Goal: Information Seeking & Learning: Learn about a topic

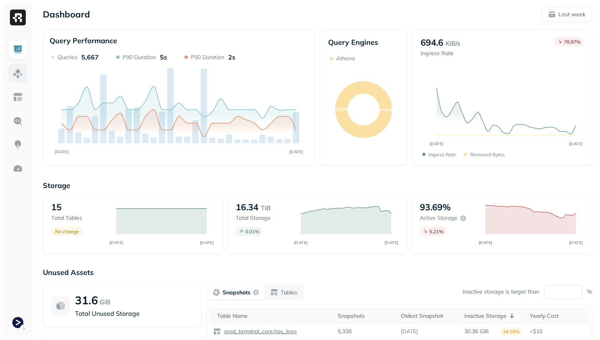
click at [23, 73] on img at bounding box center [18, 73] width 10 height 10
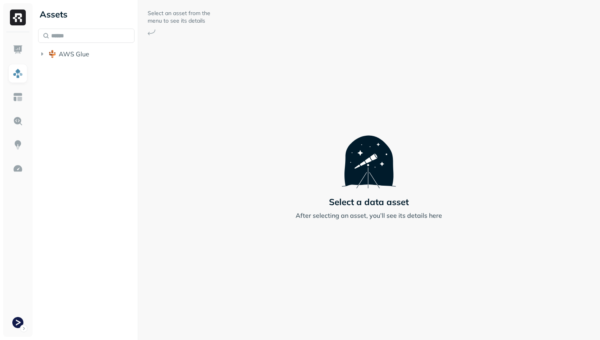
click at [48, 75] on div "Assets AWS Glue" at bounding box center [86, 170] width 103 height 340
click at [55, 46] on div "AWS Glue" at bounding box center [86, 45] width 96 height 33
click at [56, 59] on button "AWS Glue" at bounding box center [86, 54] width 96 height 13
click at [60, 76] on li "prod_terminal_core" at bounding box center [90, 70] width 89 height 14
click at [65, 70] on button "prod_terminal_core" at bounding box center [90, 69] width 89 height 13
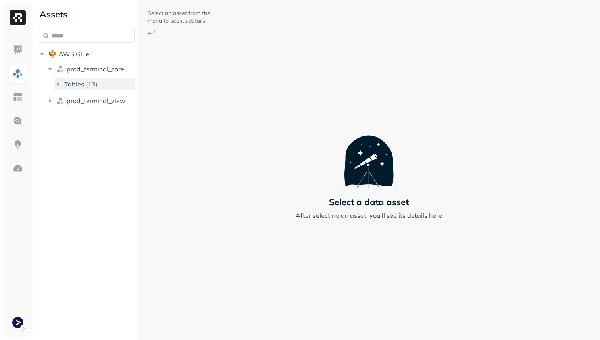
click at [75, 85] on span "Tables" at bounding box center [74, 84] width 20 height 8
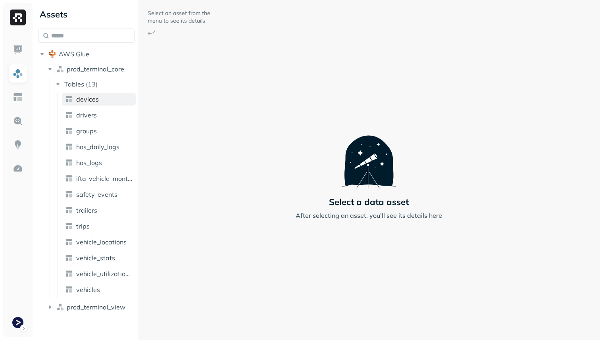
click at [86, 103] on span "devices" at bounding box center [87, 99] width 23 height 8
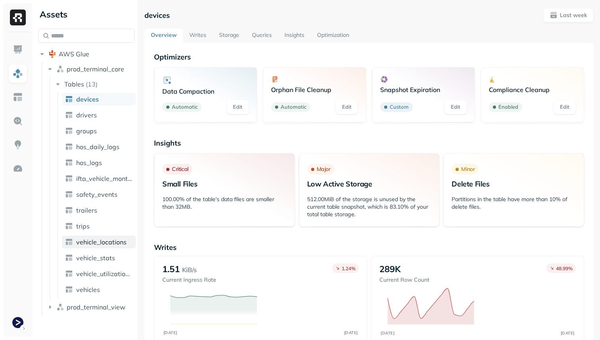
click at [113, 248] on link "vehicle_locations" at bounding box center [99, 242] width 74 height 13
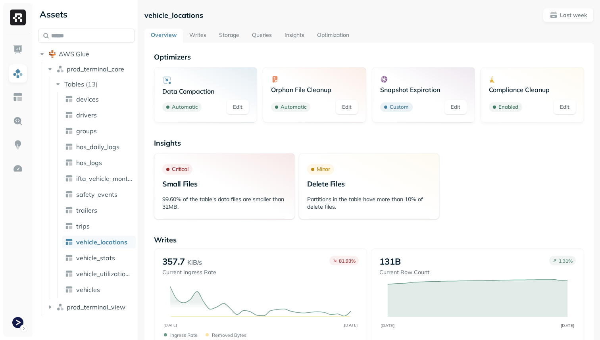
click at [223, 31] on link "Storage" at bounding box center [229, 36] width 33 height 14
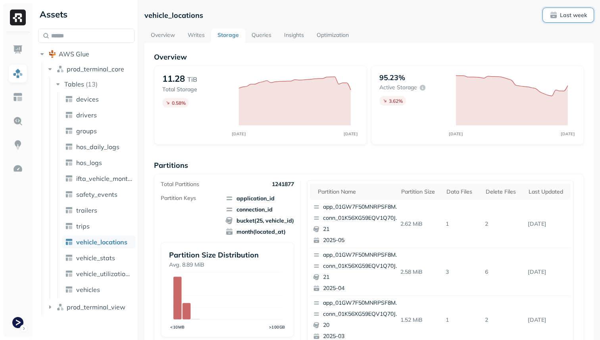
click at [570, 21] on button "Last week" at bounding box center [568, 15] width 51 height 14
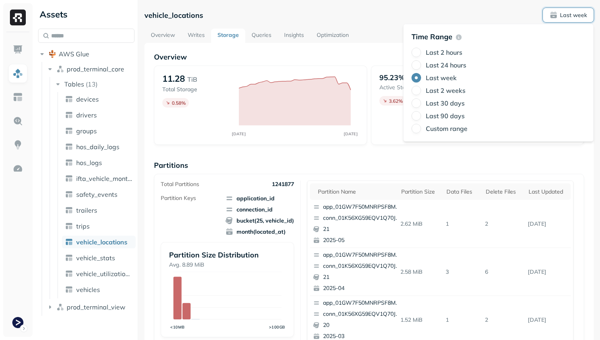
click at [449, 62] on label "Last 24 hours" at bounding box center [446, 65] width 40 height 8
click at [421, 62] on button "Last 24 hours" at bounding box center [416, 65] width 10 height 10
click at [321, 168] on p "Partitions" at bounding box center [369, 165] width 430 height 9
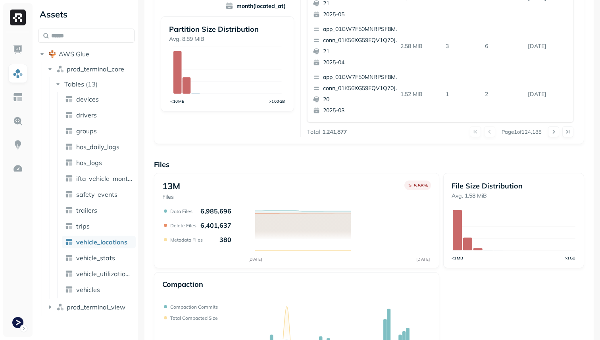
scroll to position [267, 0]
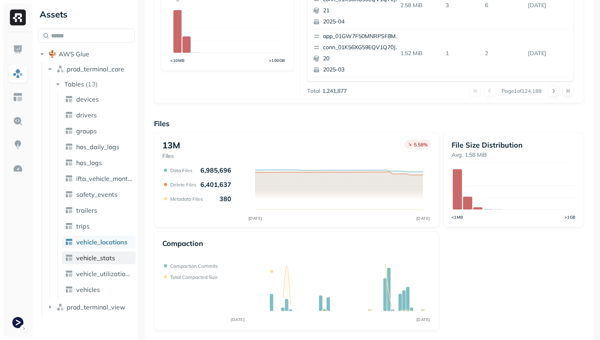
click at [100, 260] on span "vehicle_stats" at bounding box center [95, 258] width 39 height 8
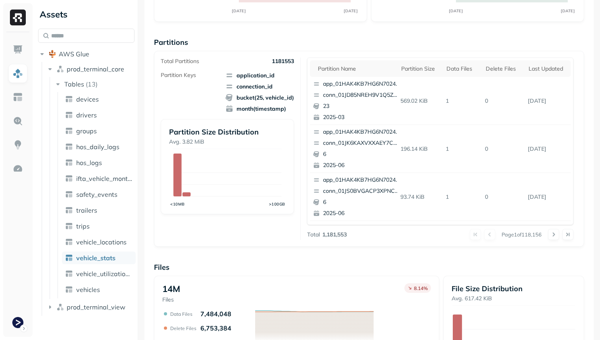
scroll to position [267, 0]
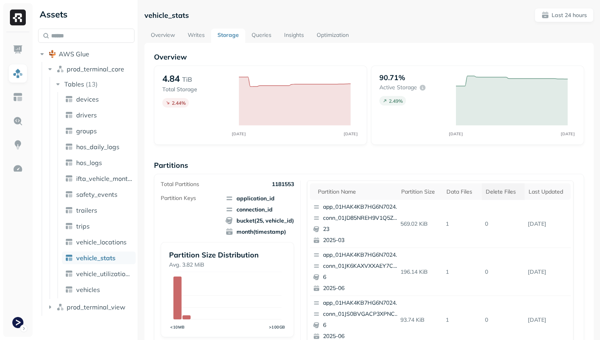
click at [484, 192] on th "Delete Files" at bounding box center [503, 191] width 43 height 17
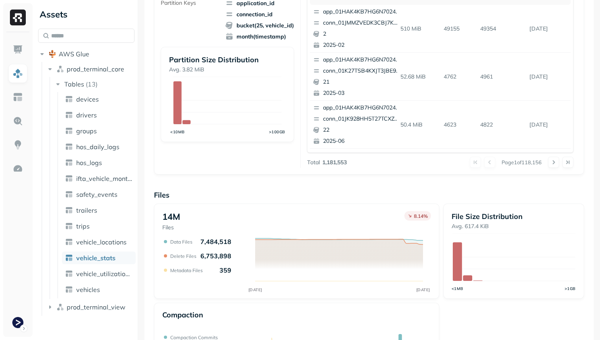
scroll to position [267, 0]
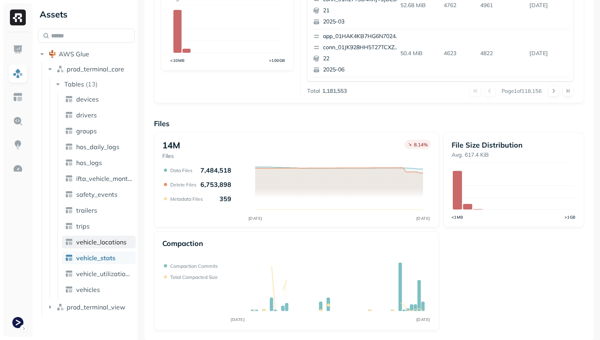
click at [118, 242] on span "vehicle_locations" at bounding box center [101, 242] width 50 height 8
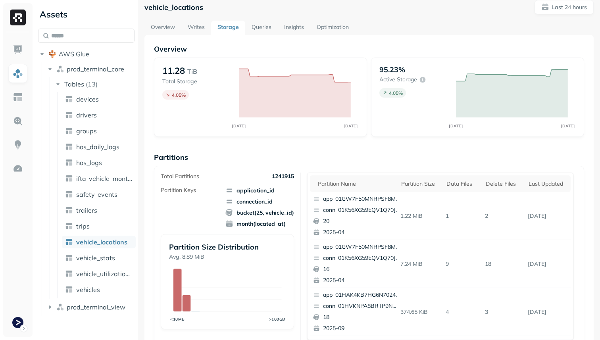
scroll to position [2, 0]
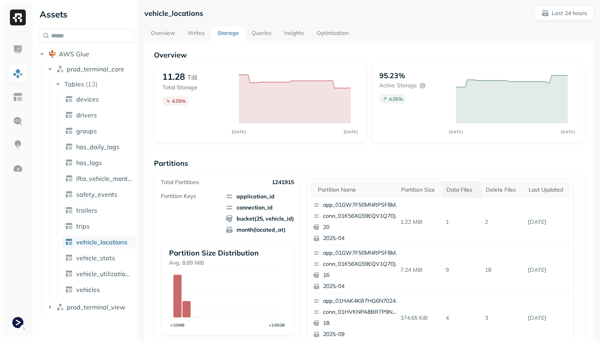
click at [472, 190] on div "Data Files" at bounding box center [461, 190] width 31 height 8
click at [502, 191] on div "Delete Files" at bounding box center [506, 190] width 32 height 8
click at [502, 191] on div "Delete Files" at bounding box center [502, 190] width 42 height 10
click at [429, 190] on div "Partition size" at bounding box center [420, 190] width 38 height 8
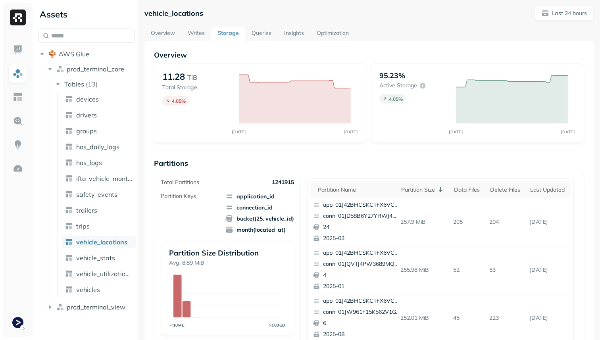
scroll to position [0, 0]
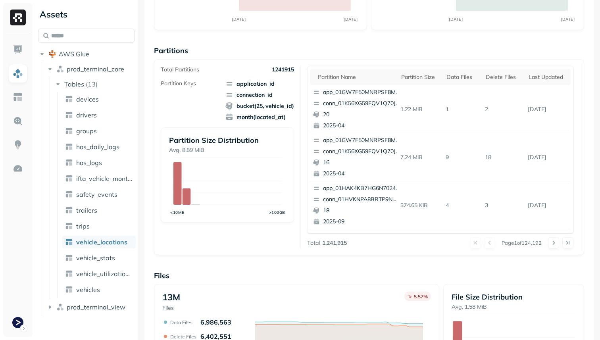
scroll to position [40, 0]
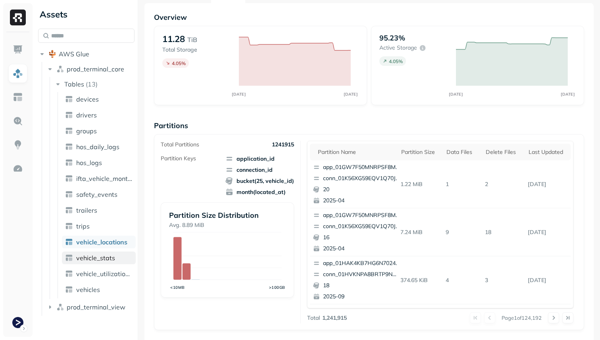
click at [116, 257] on link "vehicle_stats" at bounding box center [99, 258] width 74 height 13
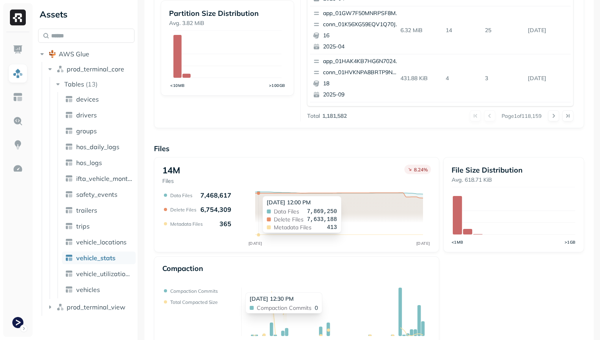
scroll to position [267, 0]
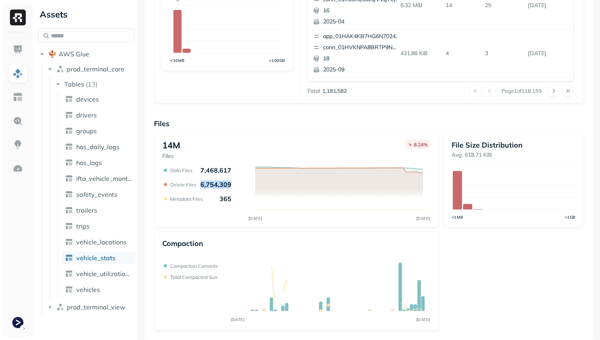
drag, startPoint x: 199, startPoint y: 183, endPoint x: 228, endPoint y: 184, distance: 29.4
click at [228, 184] on div "Delete Files 6,754,309" at bounding box center [200, 185] width 61 height 8
click at [228, 184] on p "6,754,309" at bounding box center [215, 185] width 31 height 8
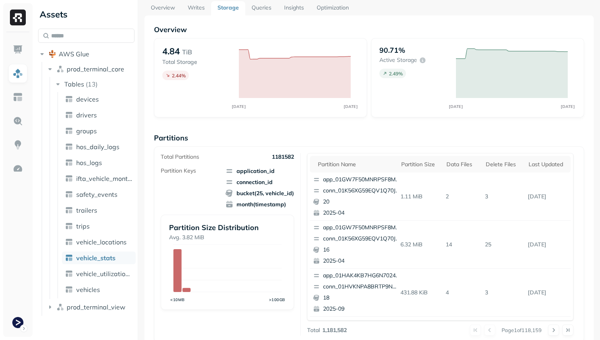
scroll to position [0, 0]
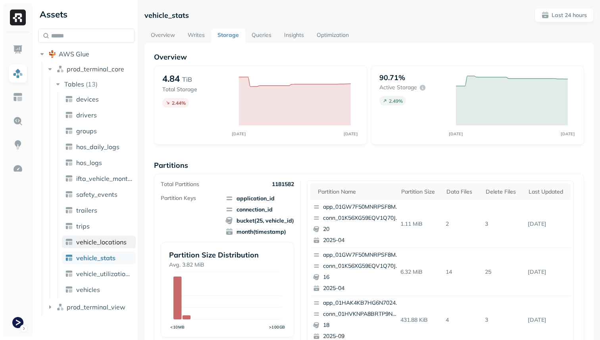
click at [121, 242] on span "vehicle_locations" at bounding box center [101, 242] width 50 height 8
click at [172, 38] on link "Overview" at bounding box center [162, 36] width 37 height 14
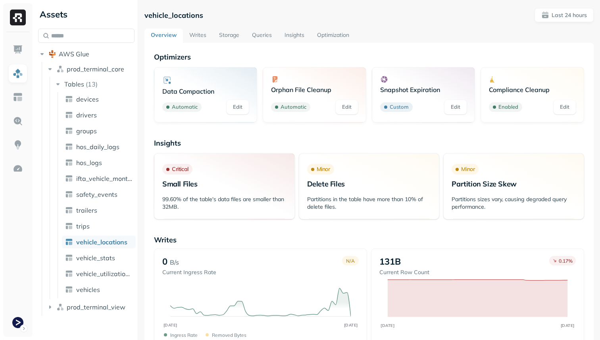
click at [224, 29] on link "Storage" at bounding box center [229, 36] width 33 height 14
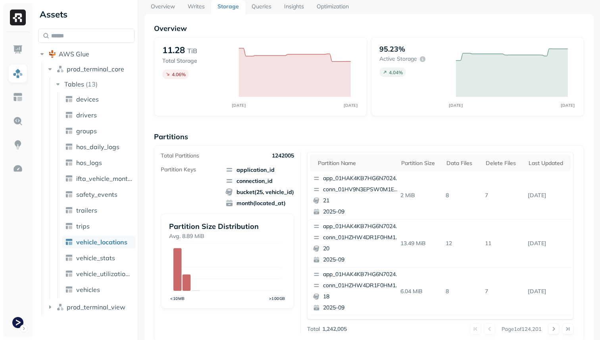
scroll to position [28, 0]
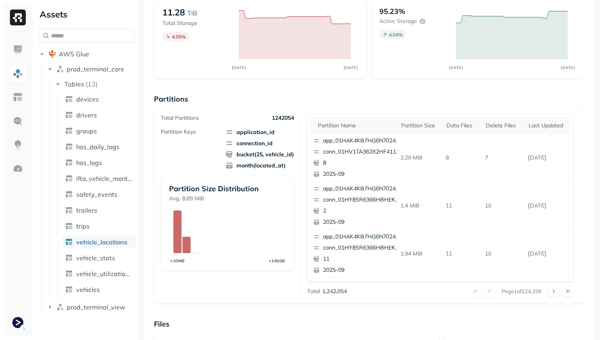
scroll to position [59, 0]
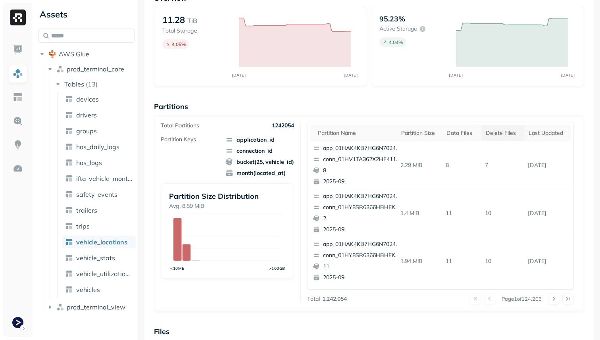
click at [514, 135] on div "Delete Files" at bounding box center [503, 133] width 35 height 8
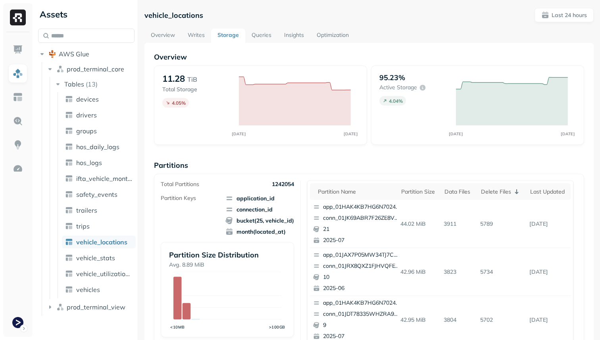
scroll to position [267, 0]
click at [517, 192] on div "Delete Files" at bounding box center [503, 192] width 35 height 8
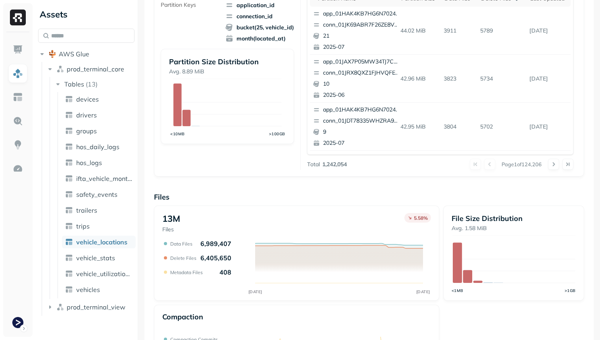
scroll to position [222, 0]
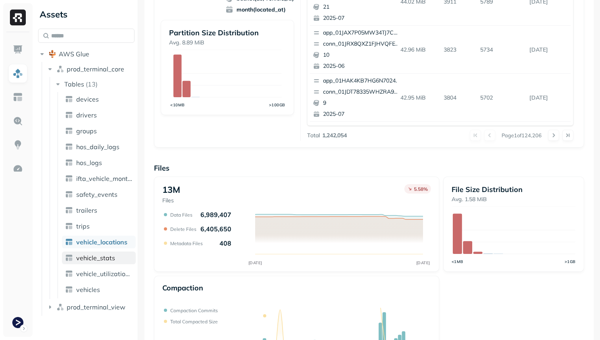
click at [113, 257] on span "vehicle_stats" at bounding box center [95, 258] width 39 height 8
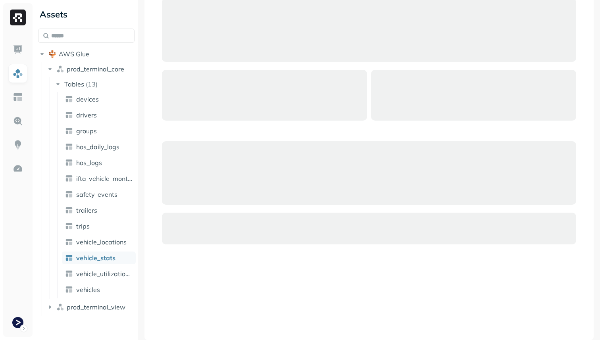
scroll to position [52, 0]
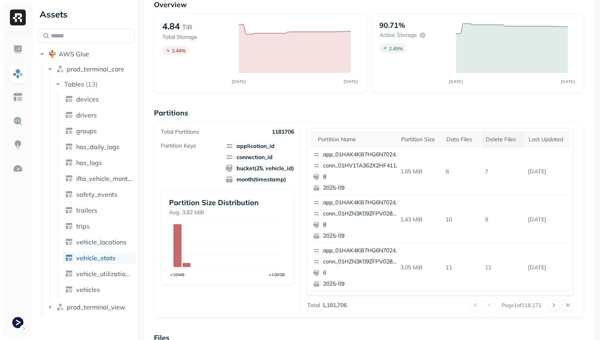
click at [508, 143] on th "Delete Files" at bounding box center [503, 139] width 43 height 17
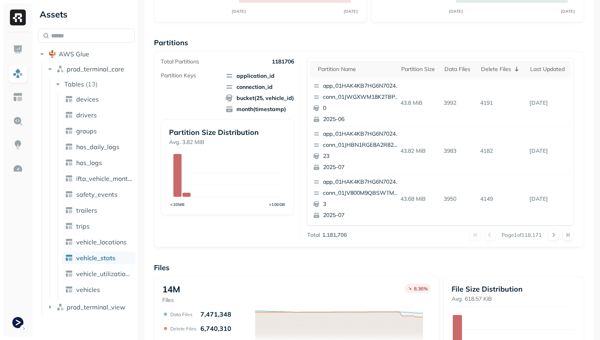
scroll to position [0, 0]
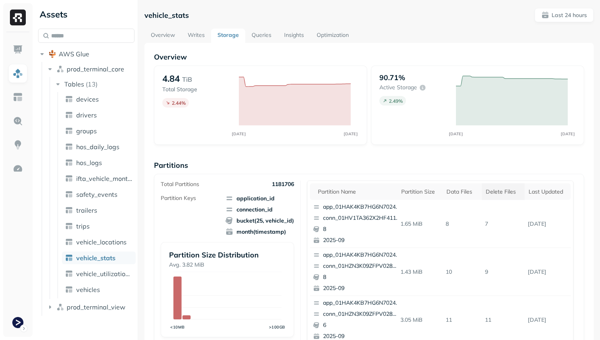
click at [514, 186] on th "Delete Files" at bounding box center [503, 191] width 43 height 17
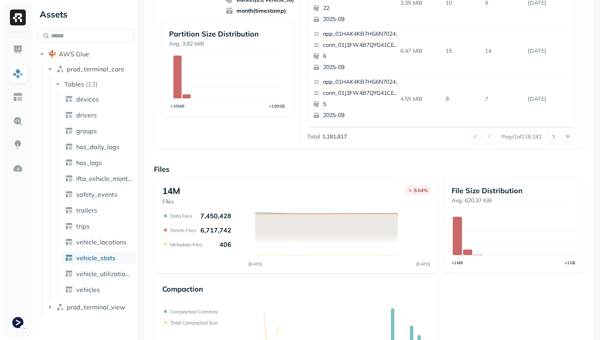
scroll to position [267, 0]
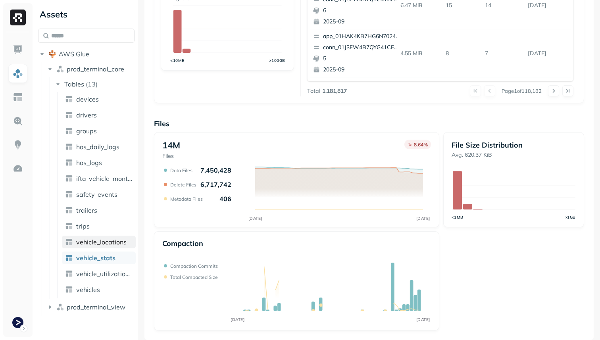
click at [94, 242] on span "vehicle_locations" at bounding box center [101, 242] width 50 height 8
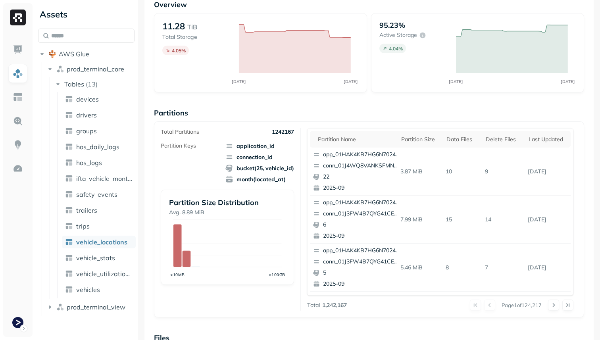
scroll to position [267, 0]
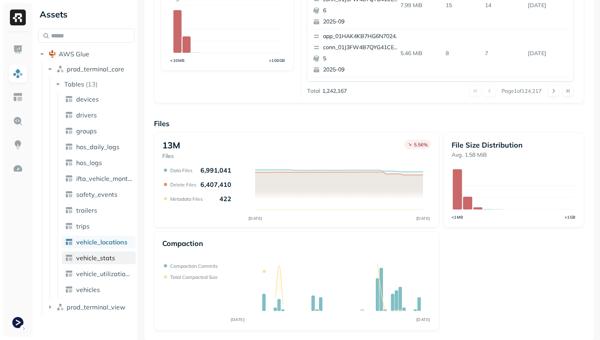
click at [124, 261] on link "vehicle_stats" at bounding box center [99, 258] width 74 height 13
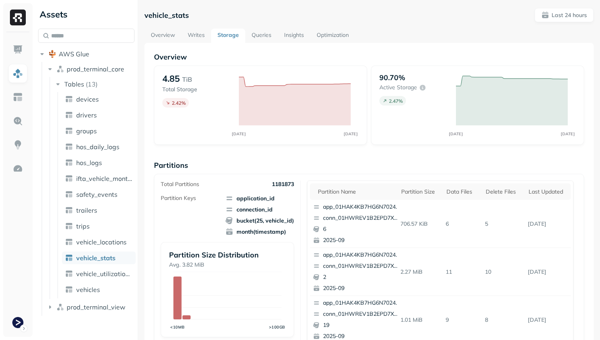
click at [165, 38] on link "Overview" at bounding box center [162, 36] width 37 height 14
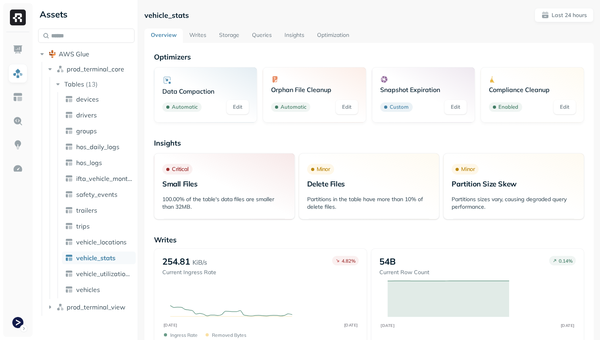
click at [231, 32] on link "Storage" at bounding box center [229, 36] width 33 height 14
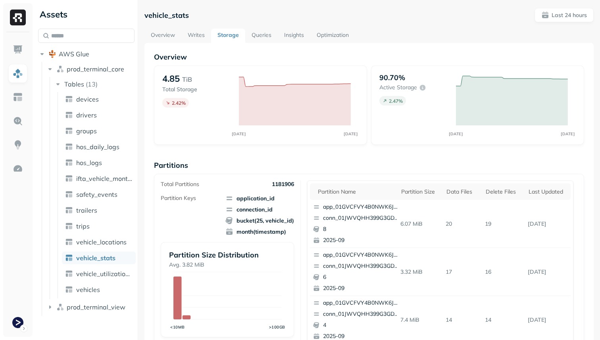
click at [162, 36] on link "Overview" at bounding box center [162, 36] width 37 height 14
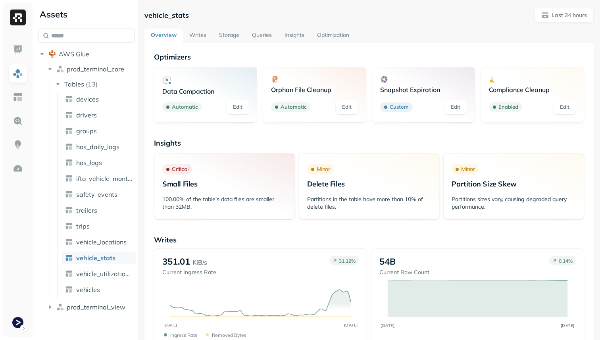
scroll to position [3, 0]
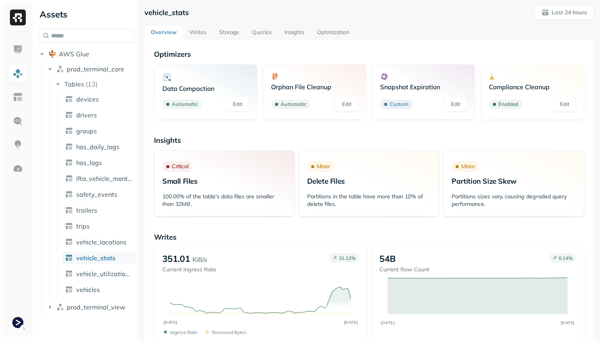
click at [231, 33] on link "Storage" at bounding box center [229, 33] width 33 height 14
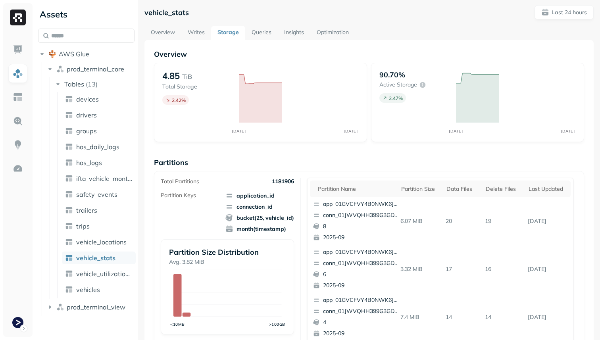
click at [332, 37] on link "Optimization" at bounding box center [332, 33] width 45 height 14
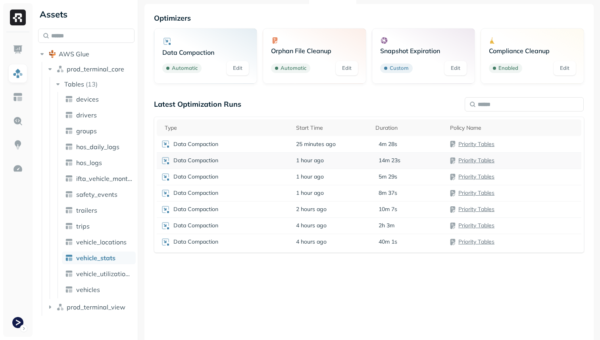
scroll to position [43, 0]
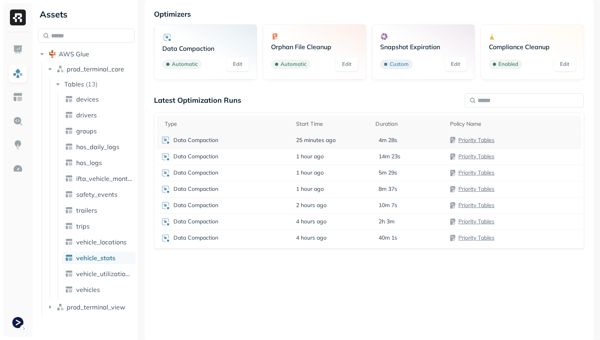
click at [264, 139] on div "Data Compaction" at bounding box center [224, 140] width 127 height 10
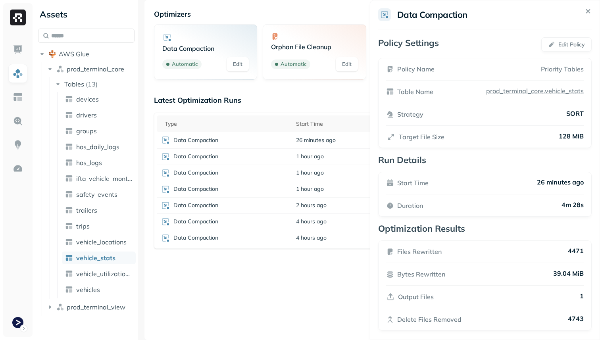
scroll to position [5, 0]
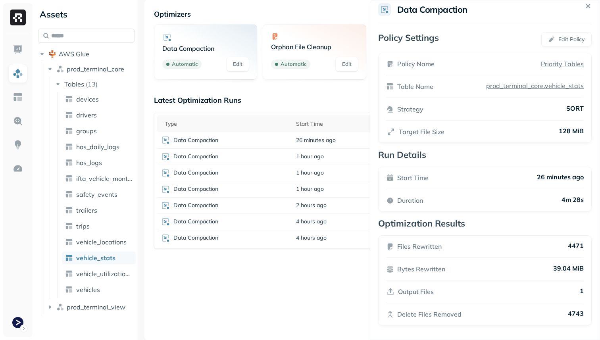
click at [338, 270] on html "Assets AWS Glue prod_terminal_core Tables ( 13 ) devices drivers groups hos_dai…" at bounding box center [300, 170] width 600 height 340
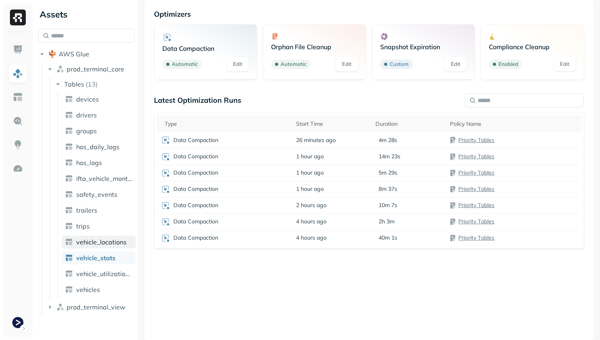
click at [123, 241] on span "vehicle_locations" at bounding box center [101, 242] width 50 height 8
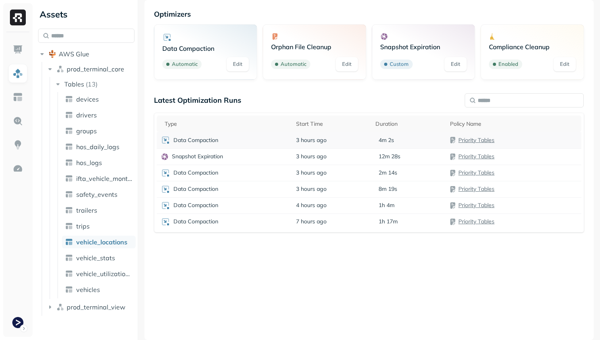
click at [336, 140] on td "3 hours ago" at bounding box center [331, 140] width 79 height 16
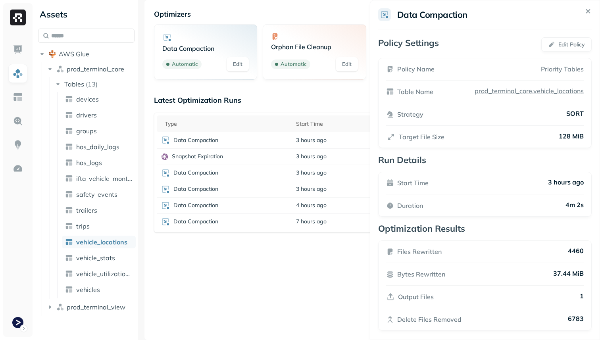
click at [127, 254] on html "Assets AWS Glue prod_terminal_core Tables ( 13 ) devices drivers groups hos_dai…" at bounding box center [300, 170] width 600 height 340
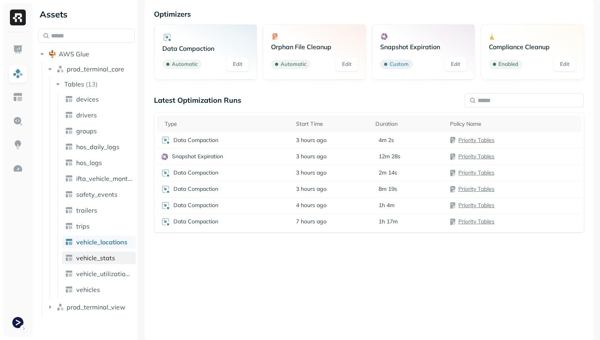
click at [126, 255] on link "vehicle_stats" at bounding box center [99, 258] width 74 height 13
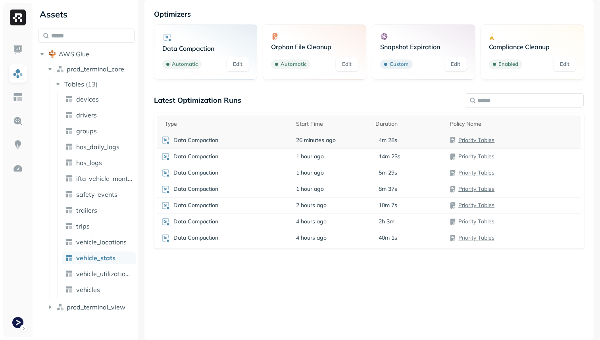
click at [287, 138] on div "Data Compaction" at bounding box center [224, 140] width 127 height 10
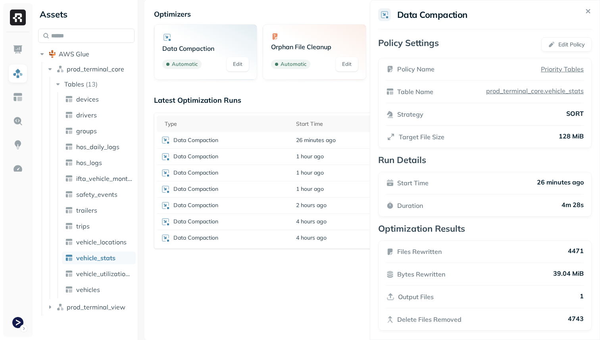
click at [301, 287] on html "Assets AWS Glue prod_terminal_core Tables ( 13 ) devices drivers groups hos_dai…" at bounding box center [300, 170] width 600 height 340
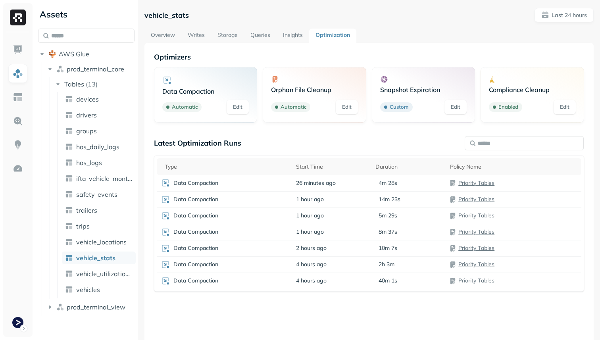
click at [228, 33] on link "Storage" at bounding box center [227, 36] width 33 height 14
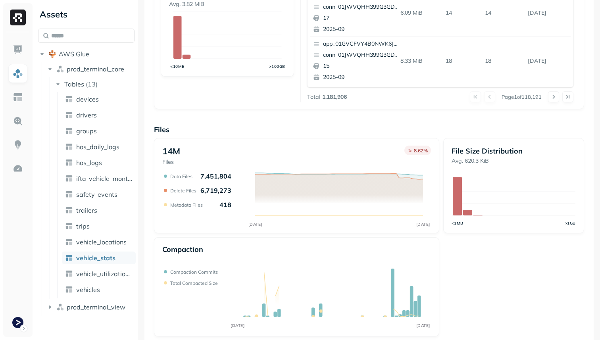
scroll to position [265, 0]
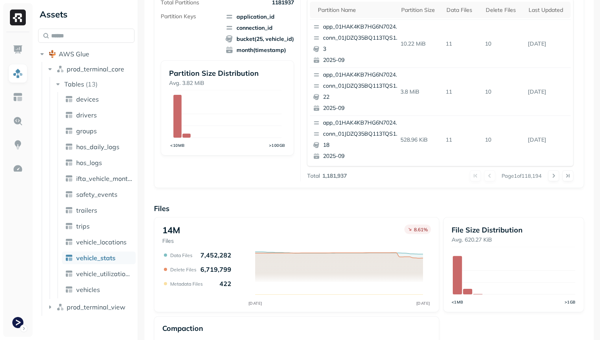
scroll to position [138, 0]
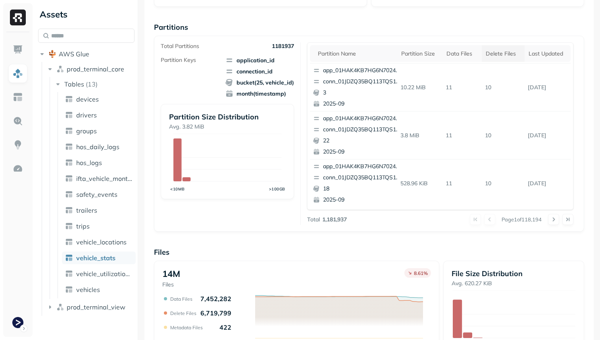
click at [506, 51] on div "Delete Files" at bounding box center [503, 54] width 35 height 8
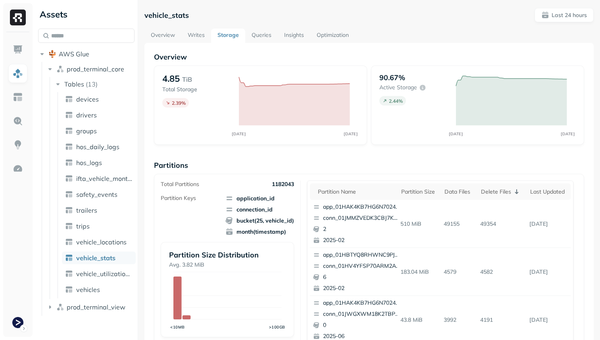
click at [326, 39] on link "Optimization" at bounding box center [332, 36] width 45 height 14
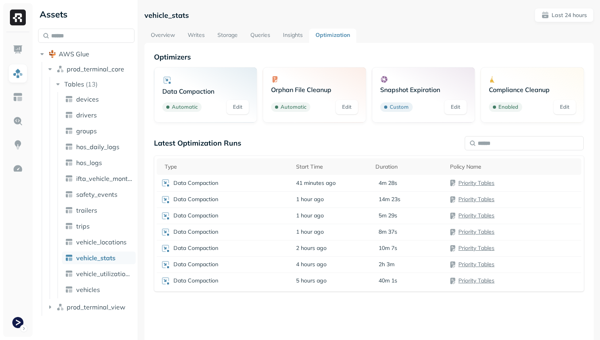
click at [171, 38] on link "Overview" at bounding box center [162, 36] width 37 height 14
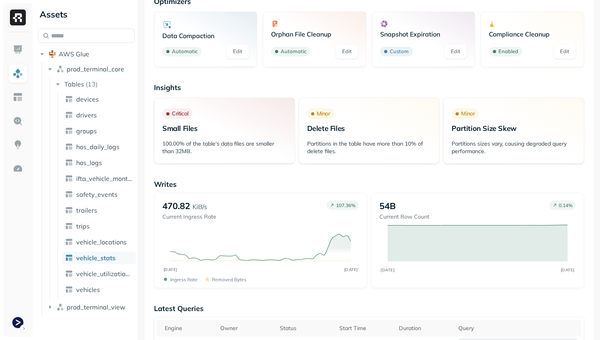
scroll to position [77, 0]
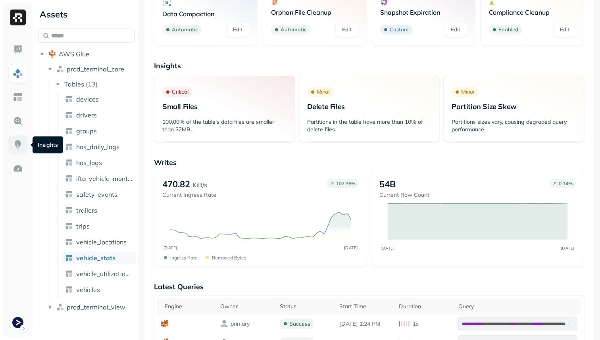
click at [17, 140] on img at bounding box center [18, 145] width 10 height 10
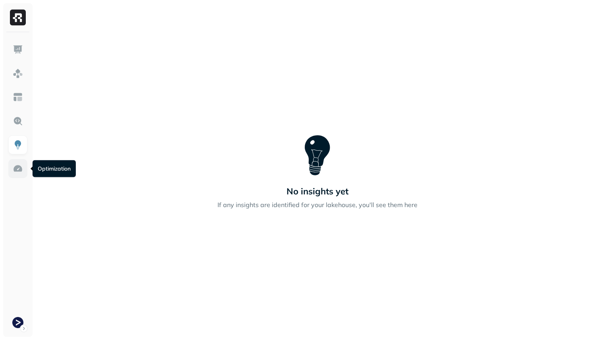
click at [17, 160] on link at bounding box center [17, 168] width 19 height 19
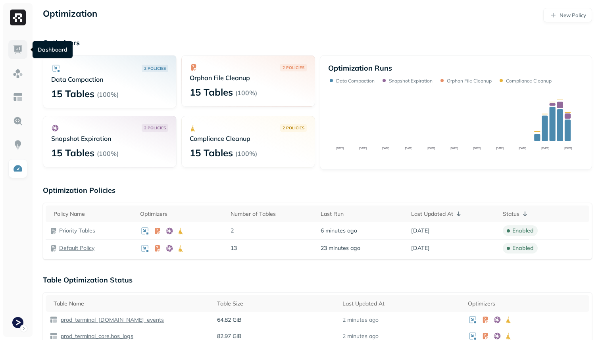
click at [12, 46] on link at bounding box center [17, 49] width 19 height 19
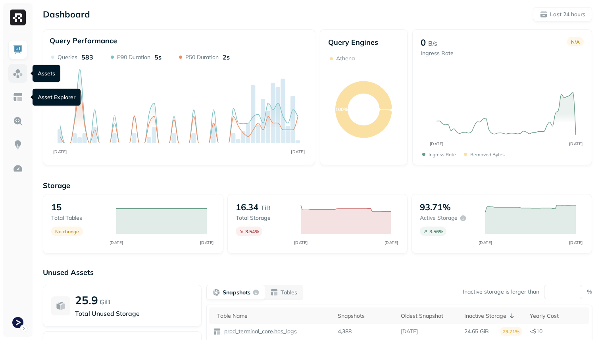
click at [17, 75] on img at bounding box center [18, 73] width 10 height 10
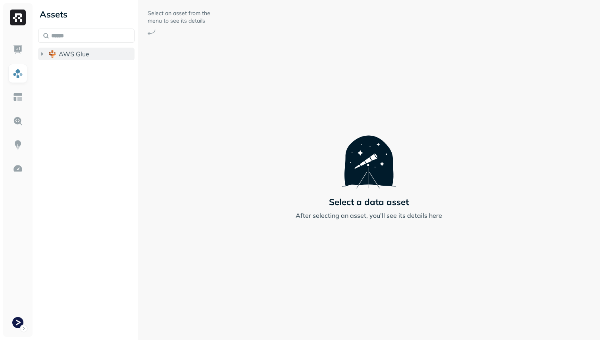
click at [57, 49] on button "AWS Glue" at bounding box center [86, 54] width 96 height 13
click at [65, 68] on button "prod_terminal_core" at bounding box center [90, 69] width 89 height 13
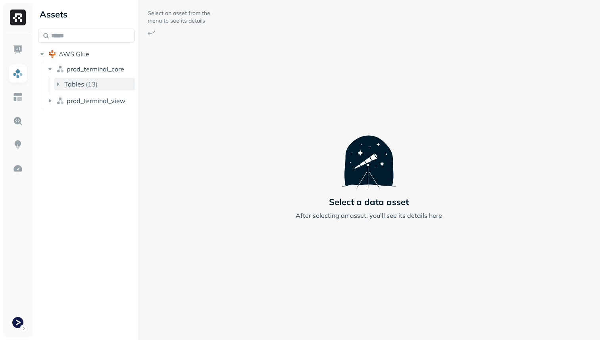
click at [69, 81] on span "Tables" at bounding box center [74, 84] width 20 height 8
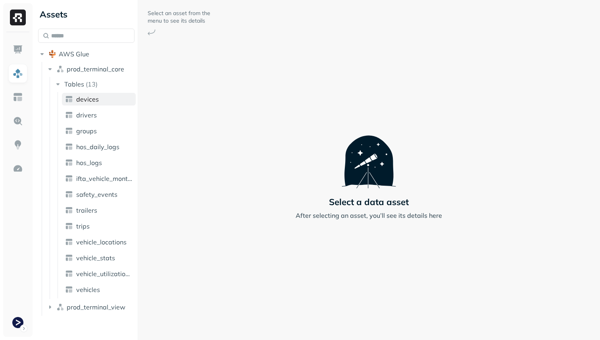
click at [79, 99] on span "devices" at bounding box center [87, 99] width 23 height 8
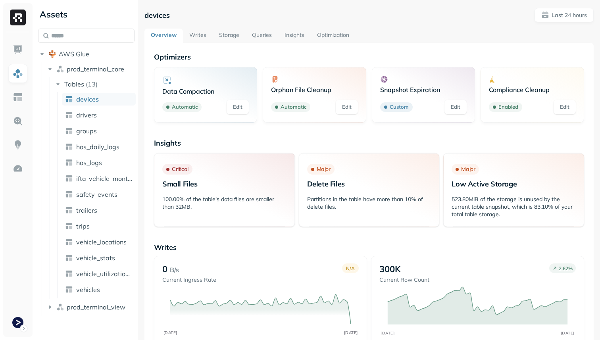
click at [232, 33] on link "Storage" at bounding box center [229, 36] width 33 height 14
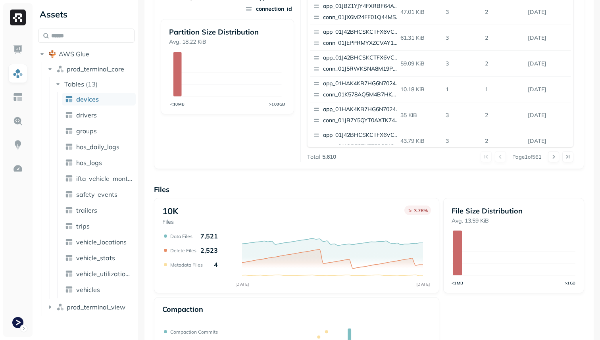
scroll to position [267, 0]
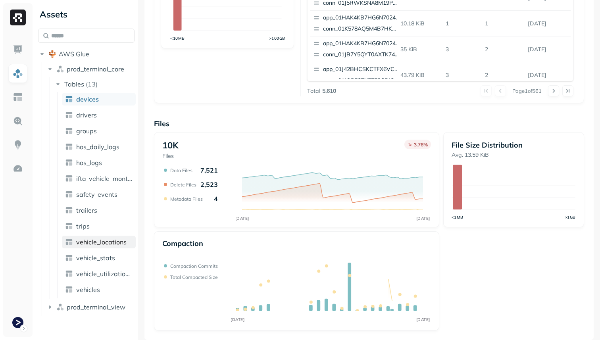
click at [101, 246] on link "vehicle_locations" at bounding box center [99, 242] width 74 height 13
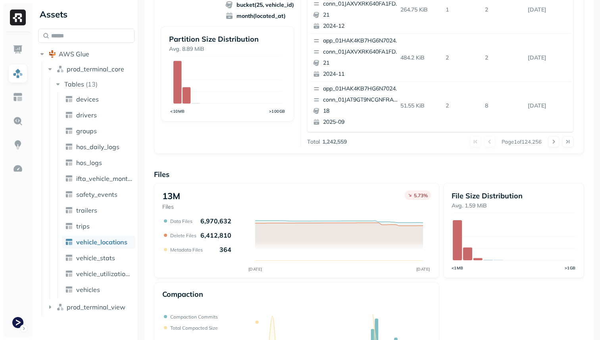
scroll to position [267, 0]
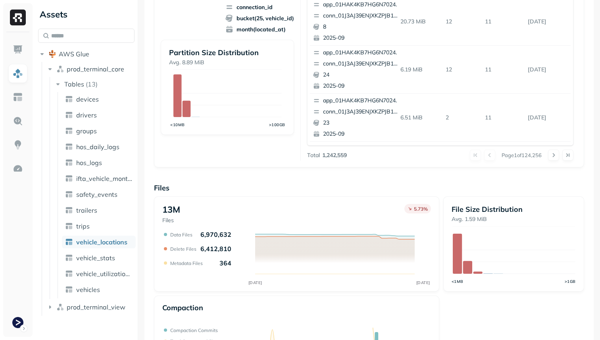
scroll to position [267, 0]
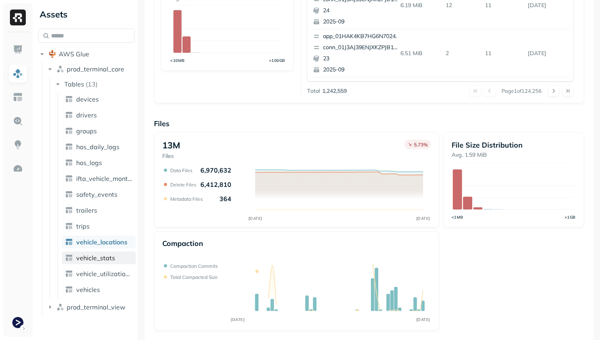
click at [94, 258] on span "vehicle_stats" at bounding box center [95, 258] width 39 height 8
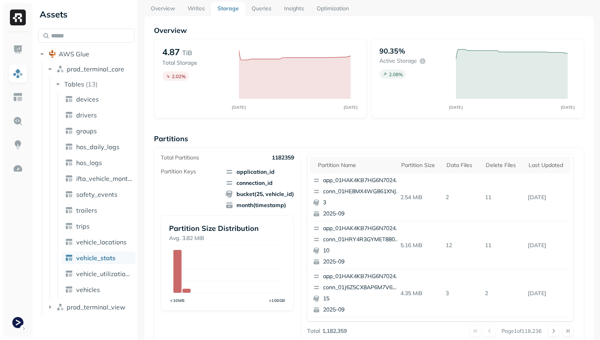
scroll to position [14, 0]
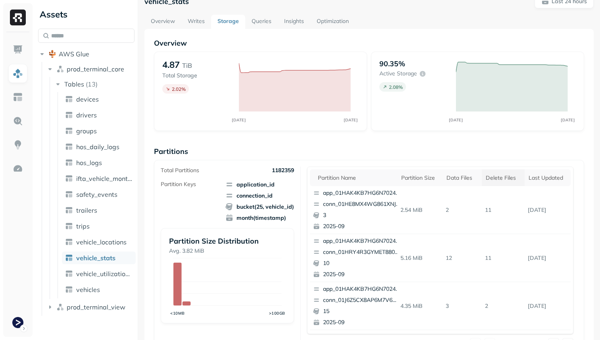
click at [507, 176] on div "Delete Files" at bounding box center [503, 178] width 35 height 8
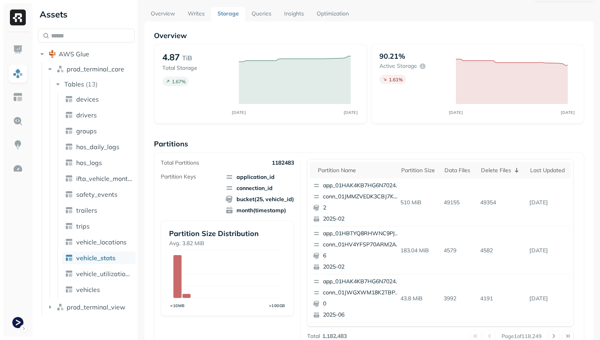
scroll to position [0, 0]
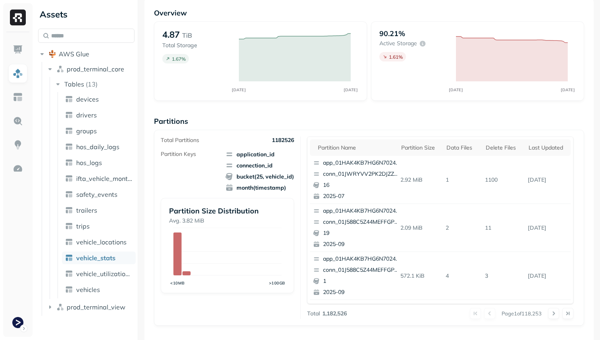
scroll to position [79, 0]
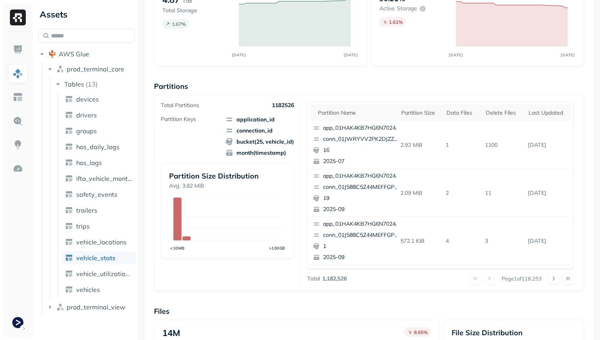
click at [433, 20] on div "90.21% Active storage 1.61 %" at bounding box center [413, 13] width 69 height 38
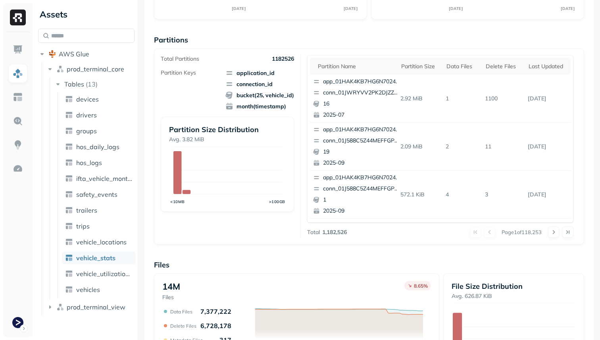
scroll to position [0, 0]
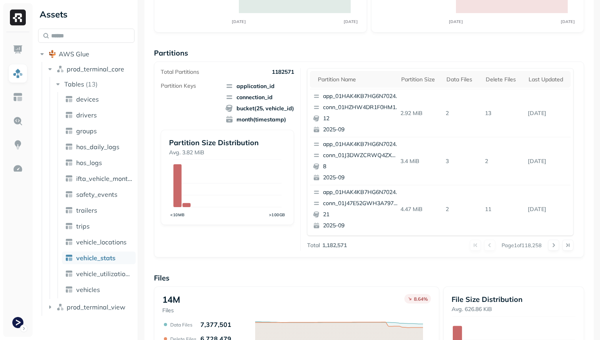
scroll to position [221, 0]
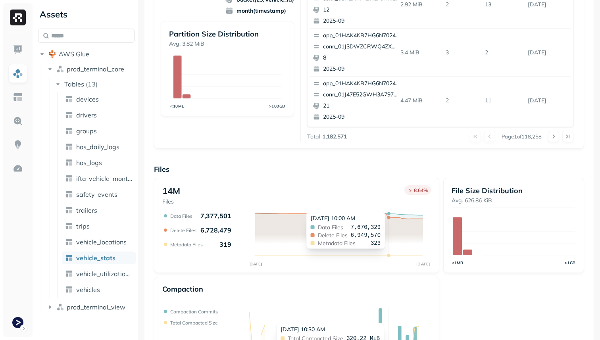
click at [388, 223] on div "SEP [DATE] Data Files 7,377,501 Delete Files 6,728,479 Metadata Files 319 [DATE…" at bounding box center [296, 240] width 269 height 56
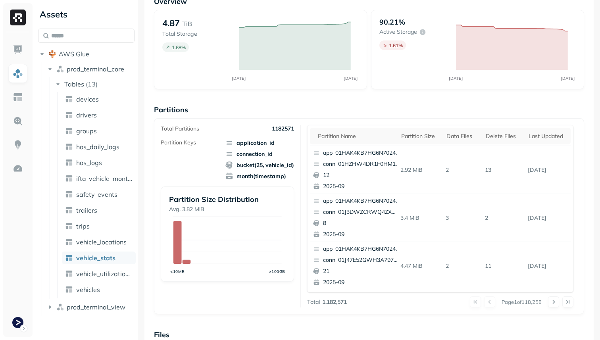
scroll to position [48, 0]
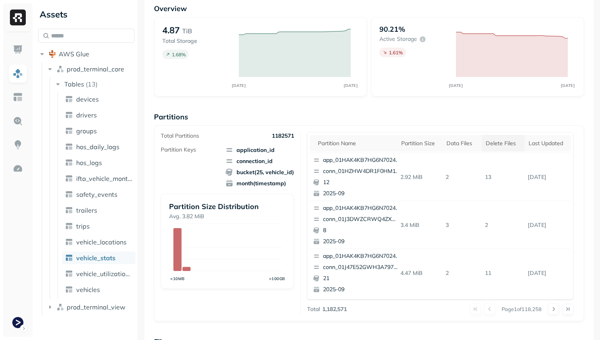
click at [499, 146] on div "Delete Files" at bounding box center [503, 144] width 35 height 8
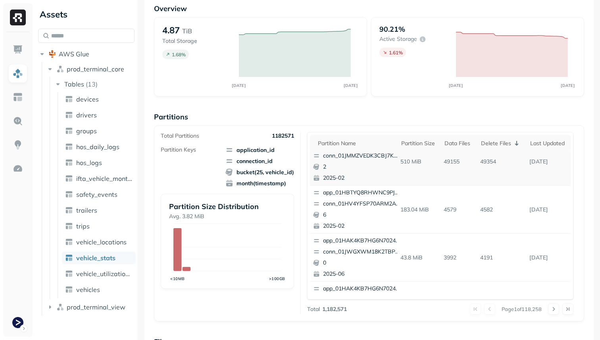
scroll to position [0, 0]
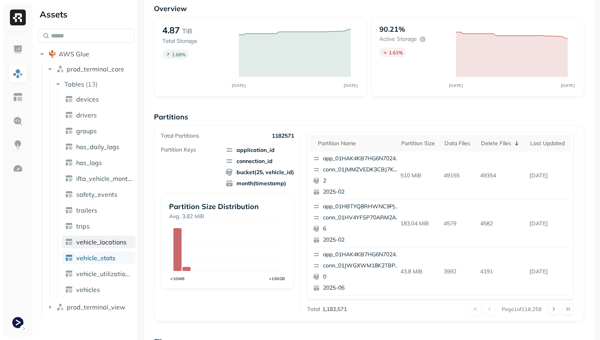
click at [119, 240] on span "vehicle_locations" at bounding box center [101, 242] width 50 height 8
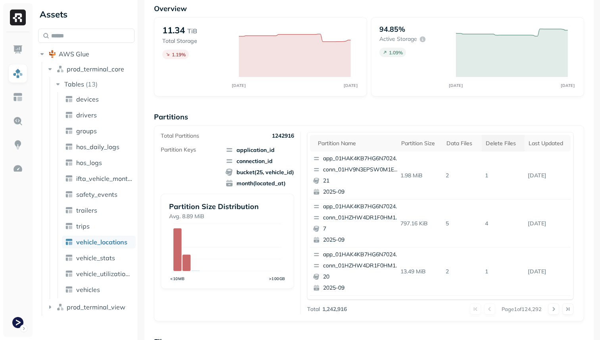
click at [499, 145] on div "Delete Files" at bounding box center [503, 144] width 35 height 8
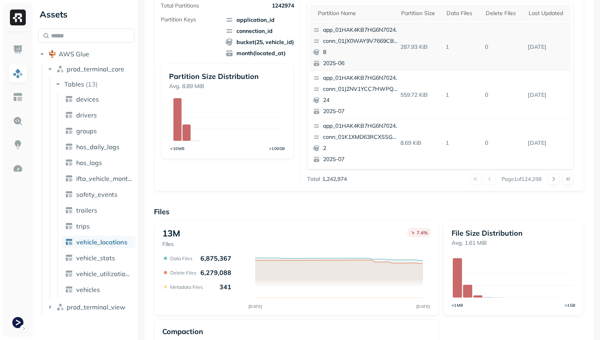
scroll to position [267, 0]
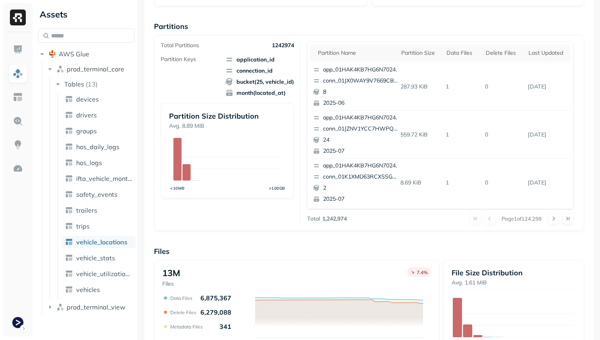
scroll to position [267, 0]
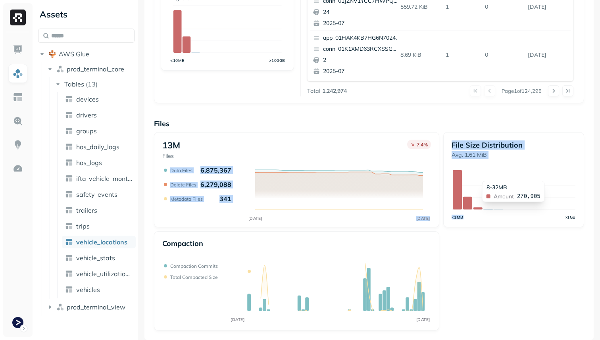
drag, startPoint x: 394, startPoint y: 165, endPoint x: 479, endPoint y: 177, distance: 86.2
click at [479, 177] on div "13M Files 7.4 % SEP [DATE] Data Files 6,875,367 Delete Files 6,279,088 Metadata…" at bounding box center [369, 231] width 430 height 198
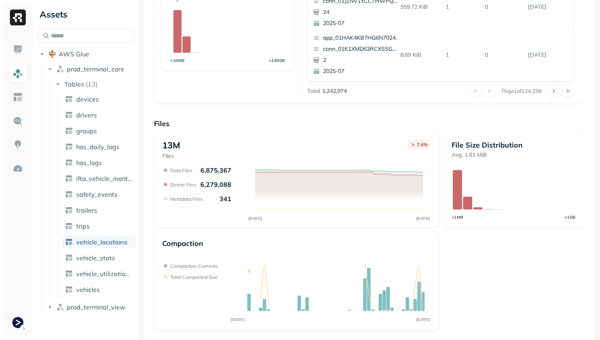
click at [473, 295] on div "13M Files 7.4 % SEP [DATE] Data Files 6,875,367 Delete Files 6,279,088 Metadata…" at bounding box center [369, 231] width 430 height 198
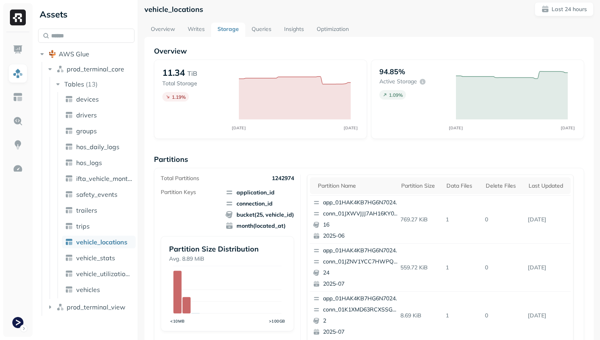
scroll to position [0, 0]
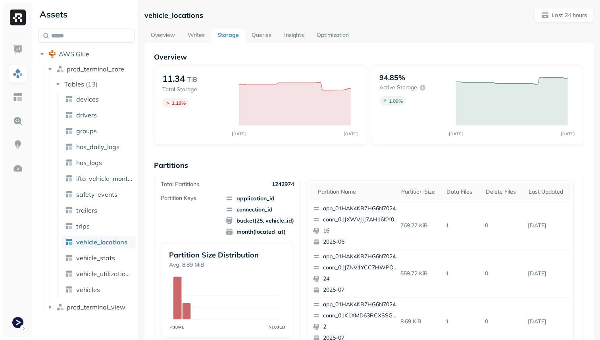
click at [336, 9] on div "vehicle_locations Last 24 hours" at bounding box center [368, 15] width 449 height 14
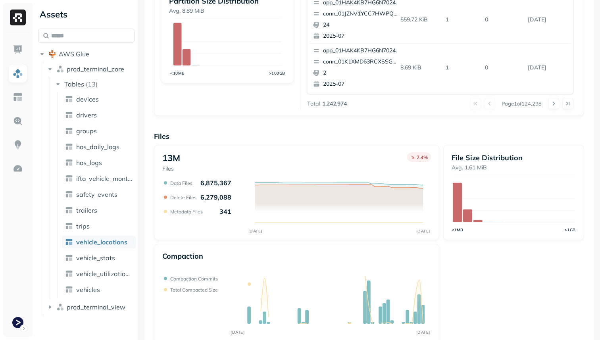
scroll to position [267, 0]
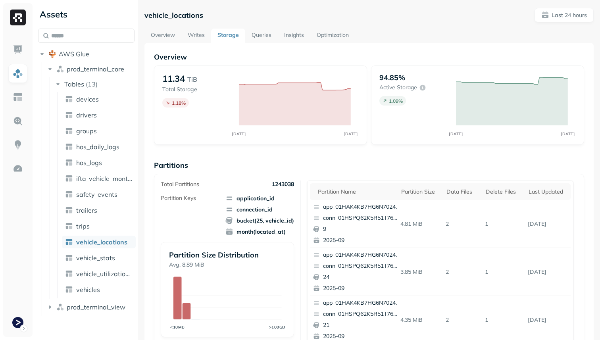
click at [174, 37] on link "Overview" at bounding box center [162, 36] width 37 height 14
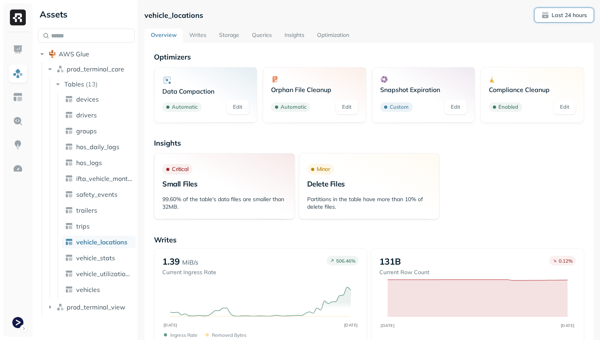
click at [560, 9] on button "Last 24 hours" at bounding box center [563, 15] width 59 height 14
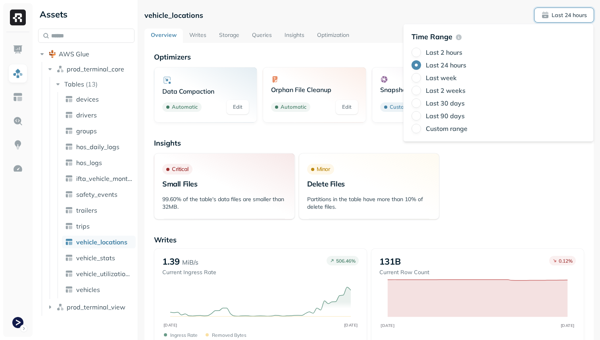
click at [447, 78] on label "Last week" at bounding box center [441, 78] width 31 height 8
click at [421, 78] on button "Last week" at bounding box center [416, 78] width 10 height 10
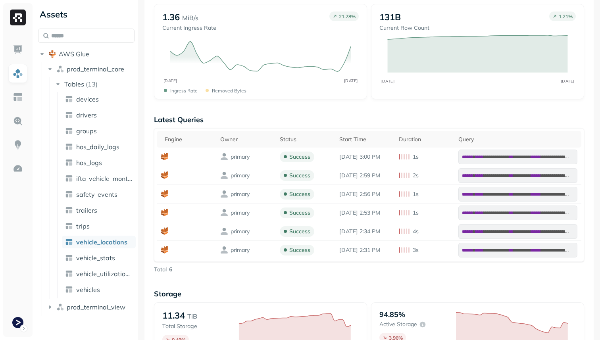
scroll to position [231, 0]
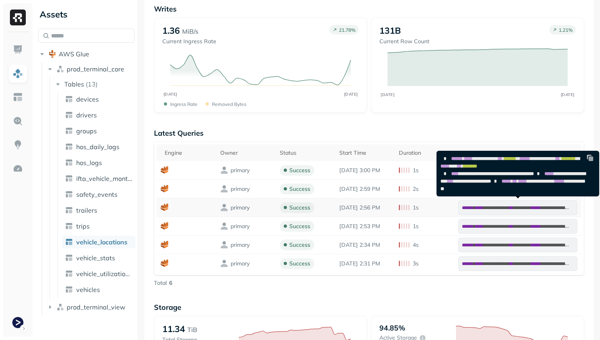
click at [494, 207] on span "**********" at bounding box center [496, 208] width 26 height 5
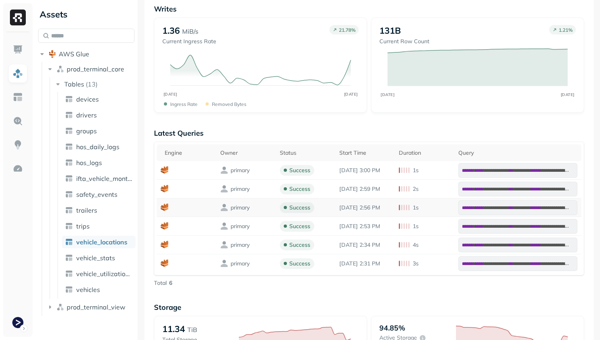
click at [494, 207] on span "**********" at bounding box center [496, 208] width 26 height 5
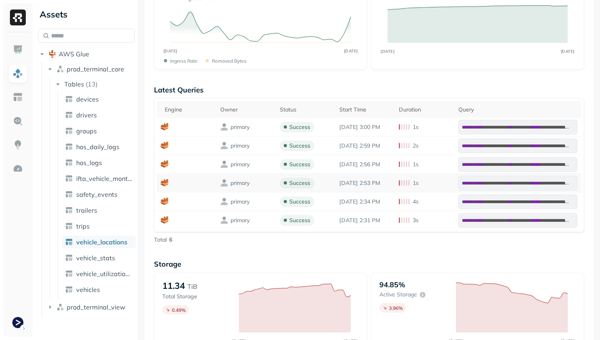
scroll to position [258, 0]
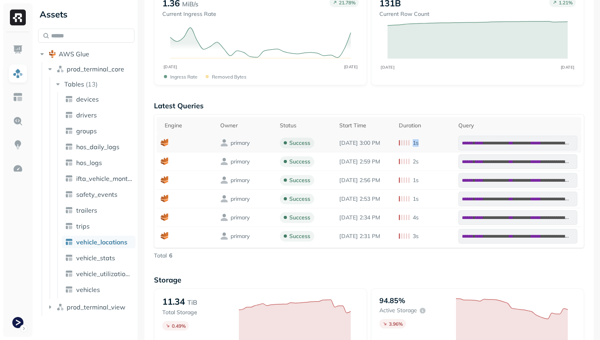
drag, startPoint x: 421, startPoint y: 144, endPoint x: 414, endPoint y: 144, distance: 7.5
click at [414, 144] on div "1s" at bounding box center [425, 143] width 52 height 8
drag, startPoint x: 425, startPoint y: 163, endPoint x: 408, endPoint y: 163, distance: 16.7
click at [408, 163] on div "2s" at bounding box center [425, 162] width 52 height 8
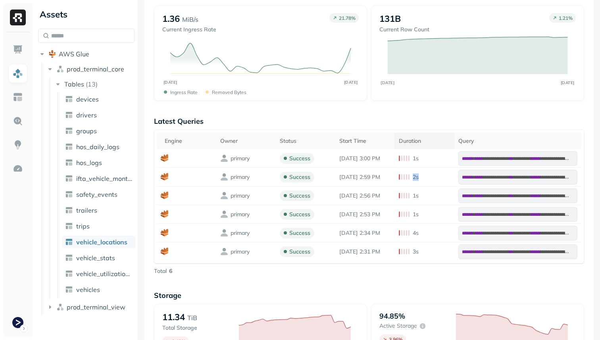
click at [417, 140] on div "Duration" at bounding box center [425, 141] width 52 height 8
click at [417, 140] on div "Duration" at bounding box center [425, 141] width 52 height 10
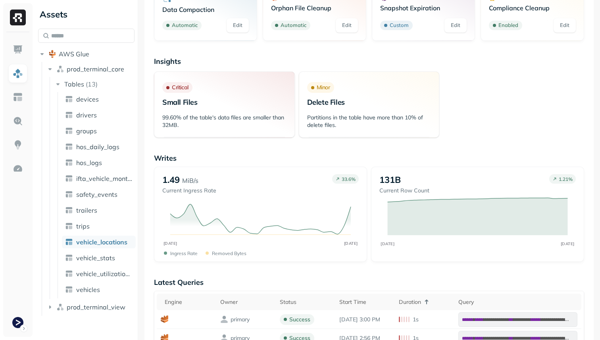
scroll to position [126, 0]
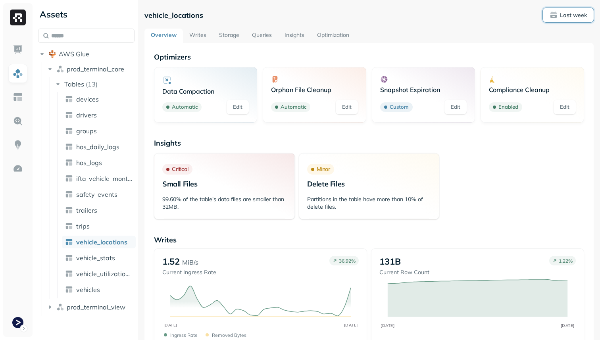
click at [563, 13] on p "Last week" at bounding box center [573, 16] width 27 height 8
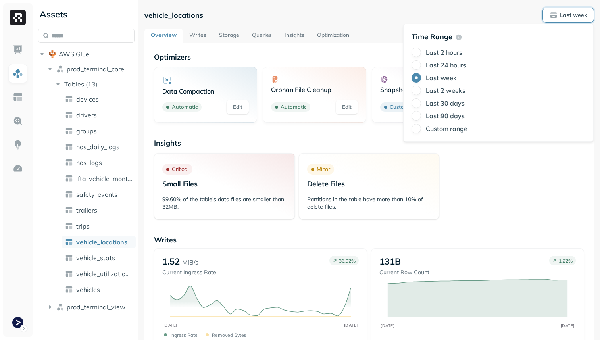
click at [446, 89] on label "Last 2 weeks" at bounding box center [446, 90] width 40 height 8
click at [421, 89] on button "Last 2 weeks" at bounding box center [416, 91] width 10 height 10
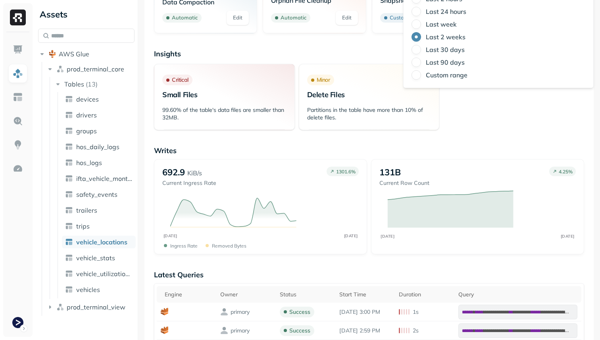
scroll to position [114, 0]
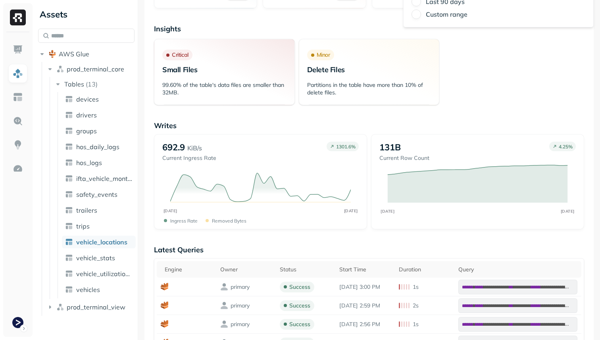
click at [350, 251] on p "Latest Queries" at bounding box center [369, 249] width 430 height 9
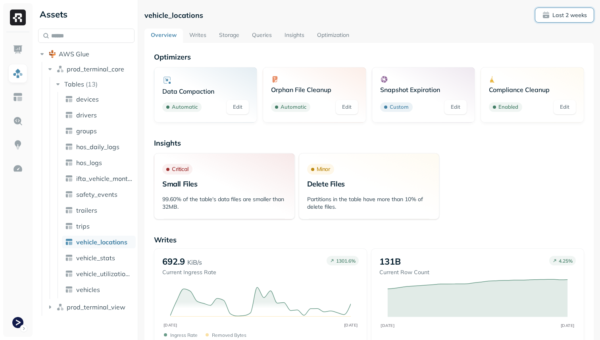
click at [555, 13] on p "Last 2 weeks" at bounding box center [569, 16] width 35 height 8
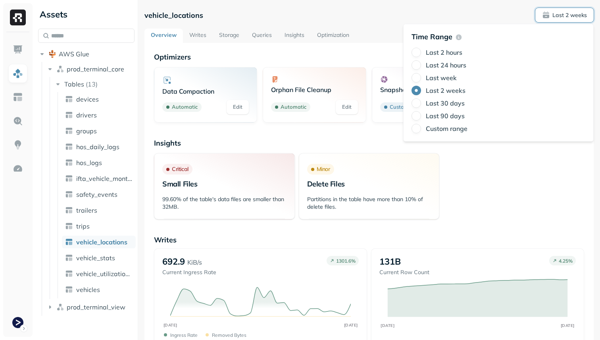
click at [444, 49] on label "Last 2 hours" at bounding box center [444, 52] width 37 height 8
click at [421, 49] on button "Last 2 hours" at bounding box center [416, 53] width 10 height 10
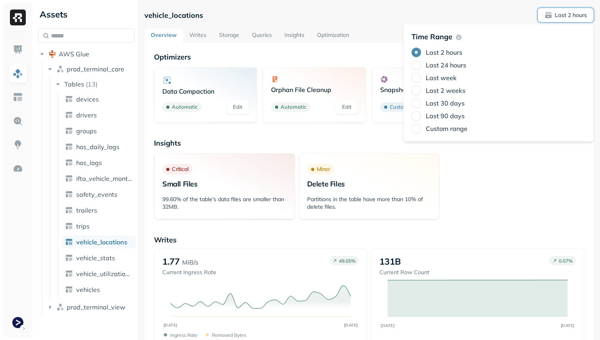
click at [457, 157] on div "Critical Small Files 99.60% of the table's data files are smaller than 32MB. Mi…" at bounding box center [369, 186] width 430 height 66
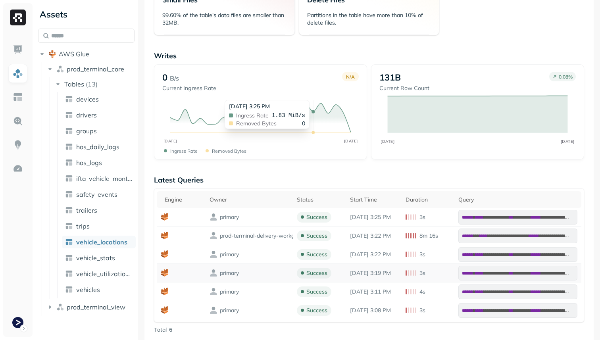
scroll to position [184, 0]
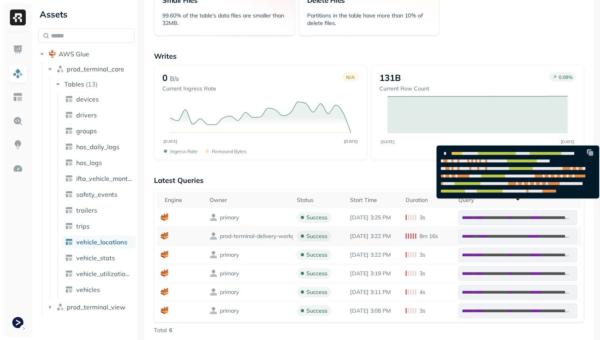
click at [473, 234] on span "******" at bounding box center [468, 236] width 12 height 5
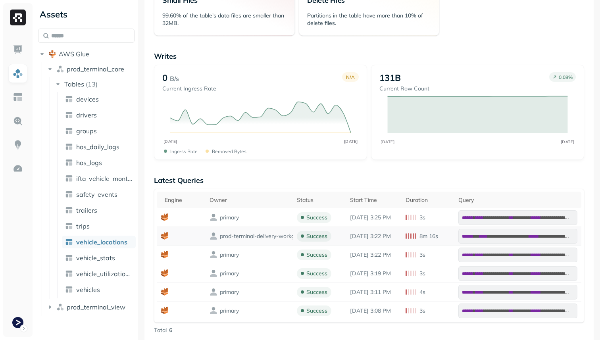
click at [487, 235] on span "****" at bounding box center [483, 236] width 8 height 5
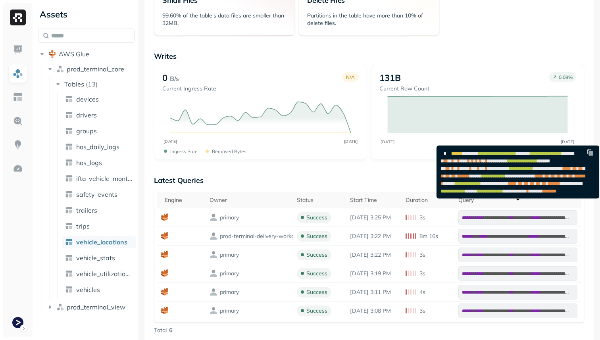
click at [470, 163] on span "*" at bounding box center [469, 161] width 2 height 5
copy code "*** ** ** * ** * **** * * * * * * * ** * ****"
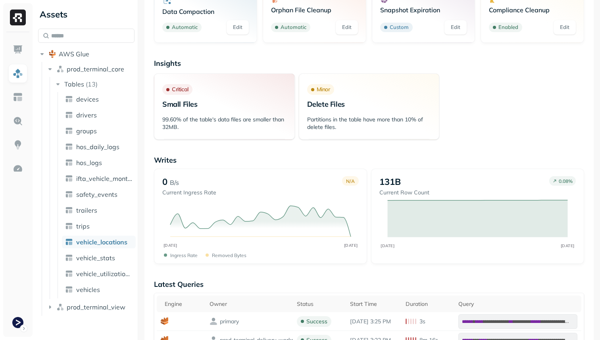
scroll to position [0, 0]
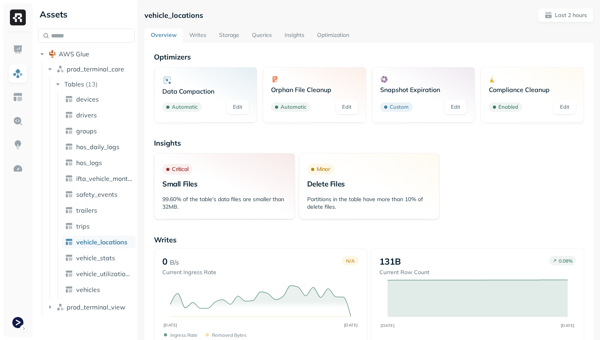
click at [257, 34] on link "Queries" at bounding box center [262, 36] width 33 height 14
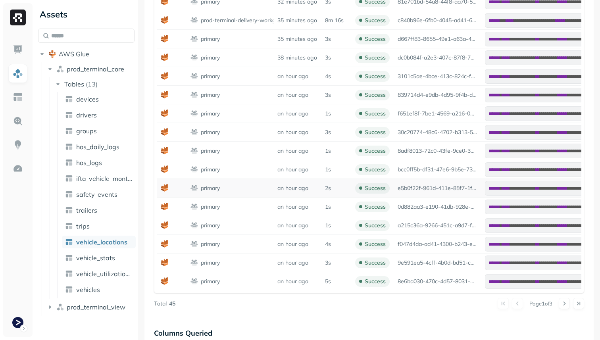
scroll to position [375, 0]
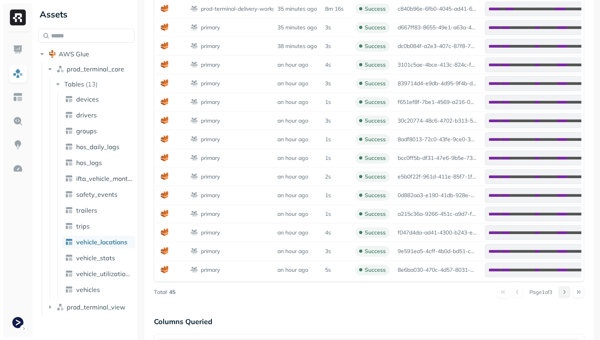
click at [559, 290] on button at bounding box center [564, 291] width 11 height 11
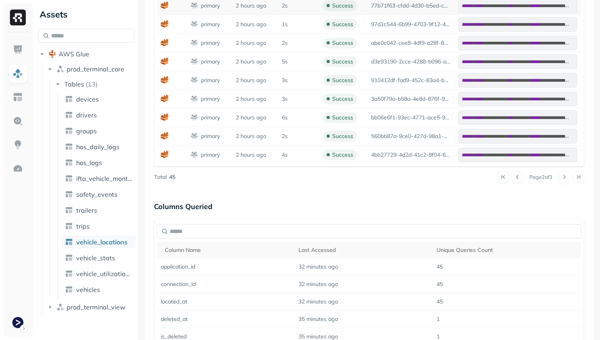
scroll to position [531, 0]
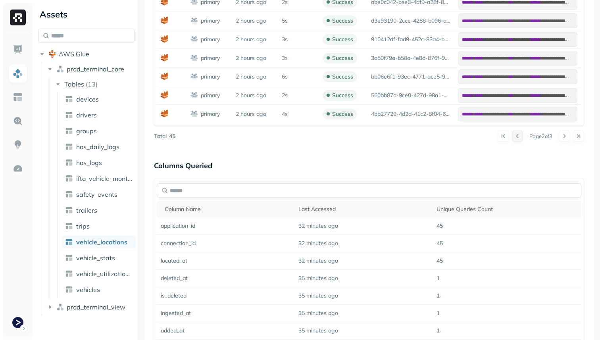
click at [515, 136] on button at bounding box center [517, 136] width 11 height 11
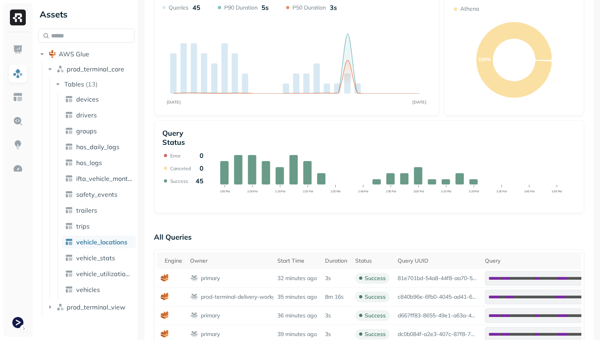
scroll to position [0, 0]
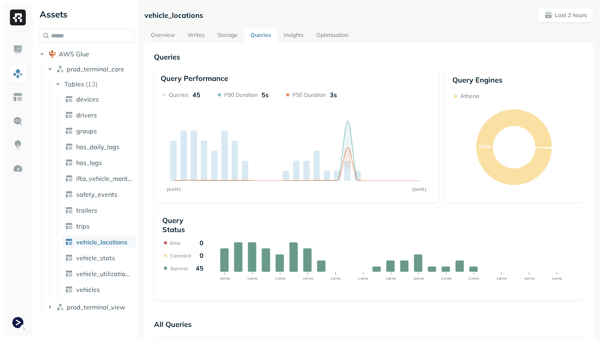
click at [175, 36] on link "Overview" at bounding box center [162, 36] width 37 height 14
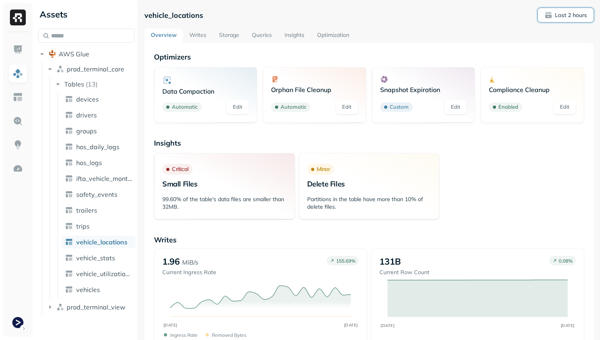
click at [565, 12] on p "Last 2 hours" at bounding box center [571, 16] width 32 height 8
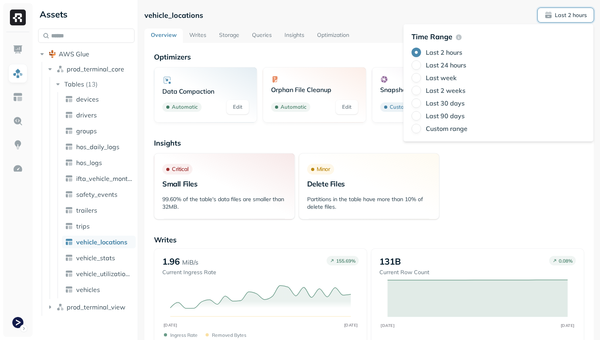
click at [457, 90] on label "Last 2 weeks" at bounding box center [446, 90] width 40 height 8
click at [421, 90] on button "Last 2 weeks" at bounding box center [416, 91] width 10 height 10
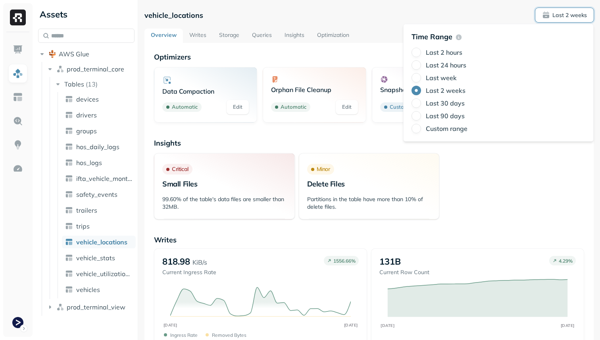
click at [550, 12] on span "Last 2 weeks" at bounding box center [564, 15] width 45 height 8
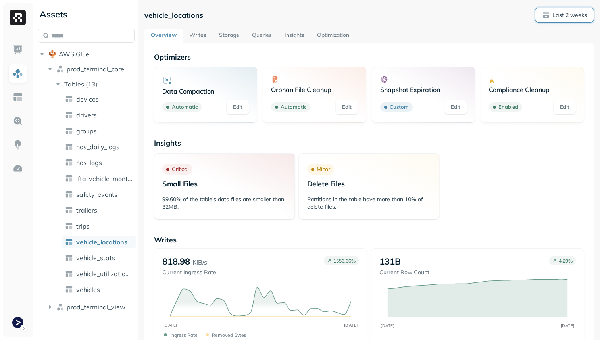
click at [552, 15] on p "Last 2 weeks" at bounding box center [569, 16] width 35 height 8
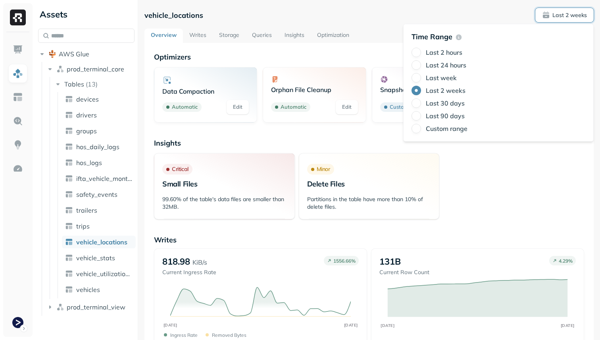
click at [452, 54] on label "Last 2 hours" at bounding box center [444, 52] width 37 height 8
click at [421, 54] on button "Last 2 hours" at bounding box center [416, 53] width 10 height 10
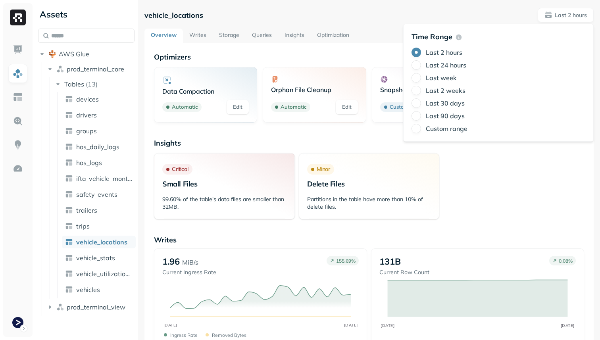
click at [441, 148] on div "Insights Critical Small Files 99.60% of the table's data files are smaller than…" at bounding box center [369, 178] width 430 height 81
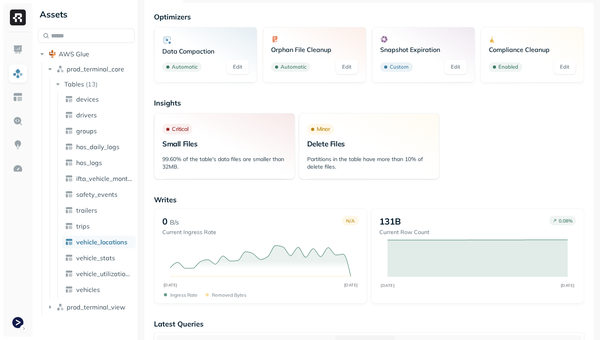
scroll to position [10, 0]
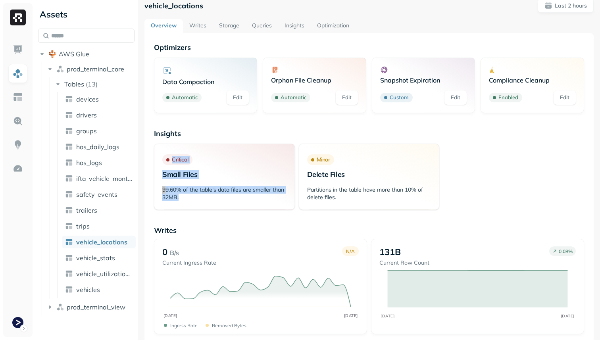
drag, startPoint x: 192, startPoint y: 200, endPoint x: 141, endPoint y: 138, distance: 80.9
click at [141, 138] on div "**********" at bounding box center [369, 160] width 462 height 340
drag, startPoint x: 182, startPoint y: 201, endPoint x: 160, endPoint y: 173, distance: 35.6
click at [160, 173] on div "Critical Small Files 99.60% of the table's data files are smaller than 32MB." at bounding box center [224, 177] width 141 height 66
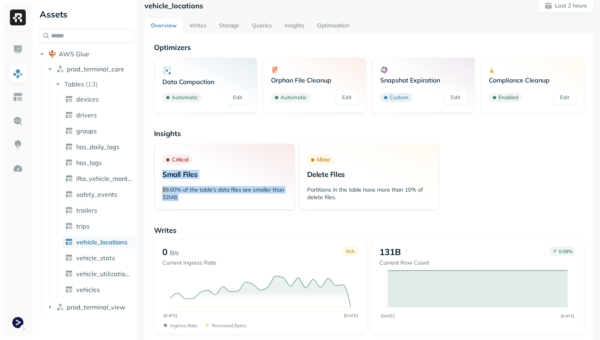
click at [160, 173] on div "Critical Small Files" at bounding box center [224, 163] width 140 height 35
drag, startPoint x: 160, startPoint y: 171, endPoint x: 189, endPoint y: 200, distance: 40.4
click at [189, 200] on div "Critical Small Files 99.60% of the table's data files are smaller than 32MB." at bounding box center [224, 177] width 141 height 66
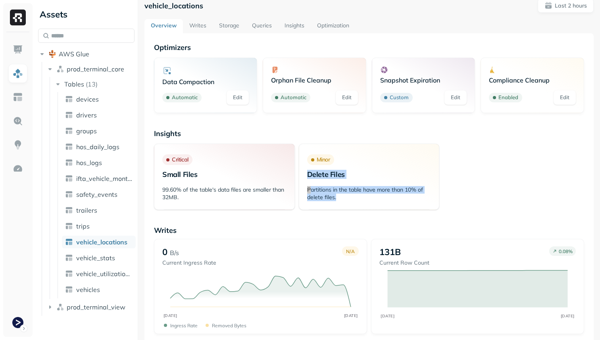
drag, startPoint x: 304, startPoint y: 169, endPoint x: 369, endPoint y: 204, distance: 73.7
click at [369, 204] on div "Minor Delete Files Partitions in the table have more than 10% of delete files." at bounding box center [369, 177] width 141 height 66
click at [341, 191] on p "Partitions in the table have more than 10% of delete files." at bounding box center [369, 193] width 124 height 15
drag, startPoint x: 353, startPoint y: 196, endPoint x: 300, endPoint y: 176, distance: 56.0
click at [300, 176] on div "Minor Delete Files Partitions in the table have more than 10% of delete files." at bounding box center [369, 177] width 141 height 66
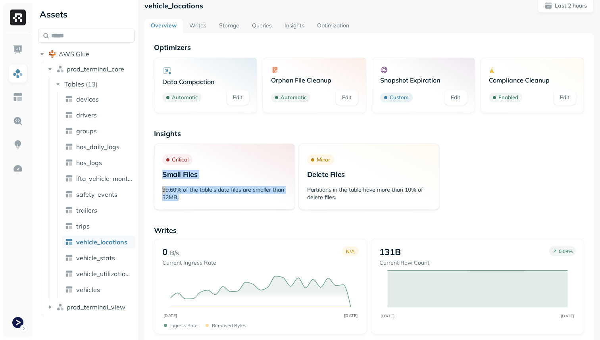
drag, startPoint x: 186, startPoint y: 197, endPoint x: 158, endPoint y: 171, distance: 38.5
click at [158, 171] on div "Critical Small Files 99.60% of the table's data files are smaller than 32MB." at bounding box center [224, 177] width 141 height 66
click at [158, 171] on div "Critical Small Files" at bounding box center [224, 163] width 140 height 35
drag, startPoint x: 158, startPoint y: 171, endPoint x: 190, endPoint y: 198, distance: 42.5
click at [190, 198] on div "Critical Small Files 99.60% of the table's data files are smaller than 32MB." at bounding box center [224, 177] width 141 height 66
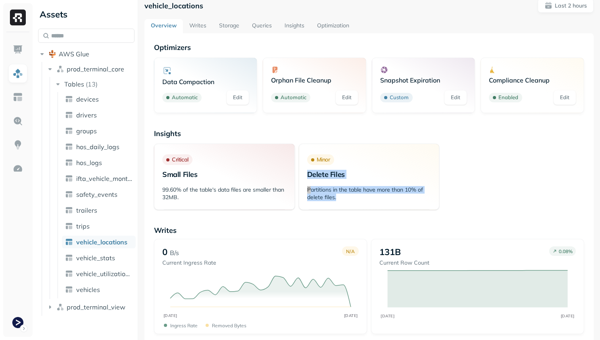
drag, startPoint x: 302, startPoint y: 173, endPoint x: 346, endPoint y: 200, distance: 52.5
click at [346, 200] on div "Minor Delete Files Partitions in the table have more than 10% of delete files." at bounding box center [369, 177] width 141 height 66
click at [346, 200] on p "Partitions in the table have more than 10% of delete files." at bounding box center [369, 193] width 124 height 15
drag, startPoint x: 349, startPoint y: 199, endPoint x: 303, endPoint y: 176, distance: 51.5
click at [303, 176] on div "Minor Delete Files Partitions in the table have more than 10% of delete files." at bounding box center [369, 177] width 141 height 66
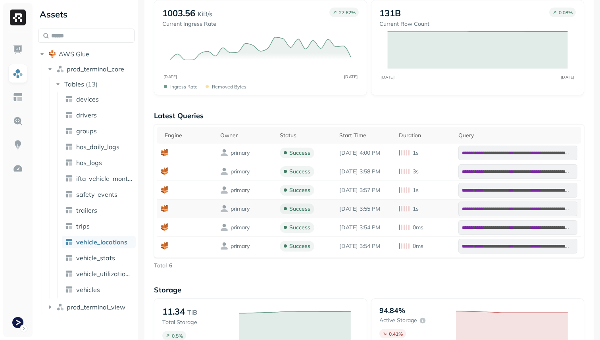
scroll to position [320, 0]
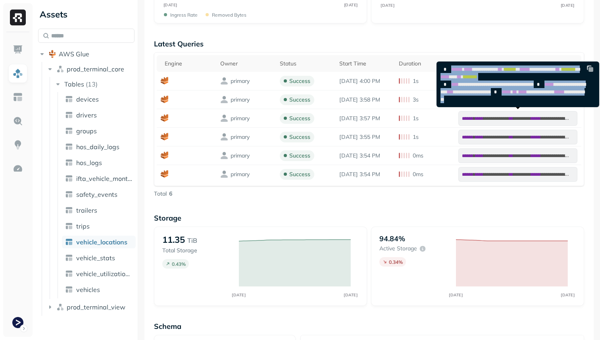
drag, startPoint x: 581, startPoint y: 101, endPoint x: 437, endPoint y: 67, distance: 147.8
click at [437, 67] on pre "**********" at bounding box center [516, 84] width 159 height 45
copy code "**********"
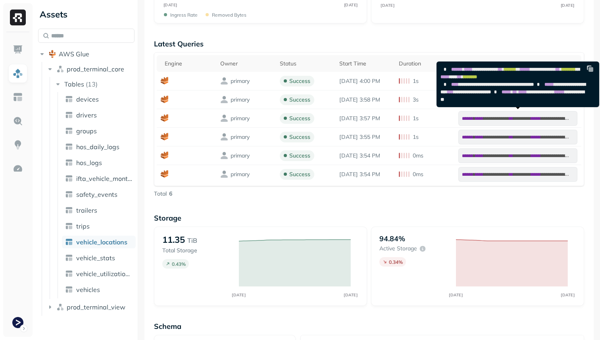
click at [458, 35] on div "**********" at bounding box center [368, 185] width 449 height 925
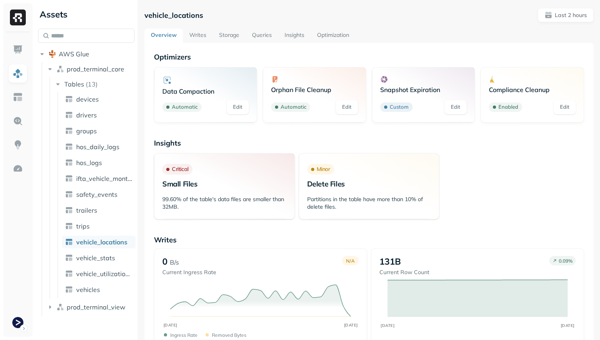
scroll to position [25, 0]
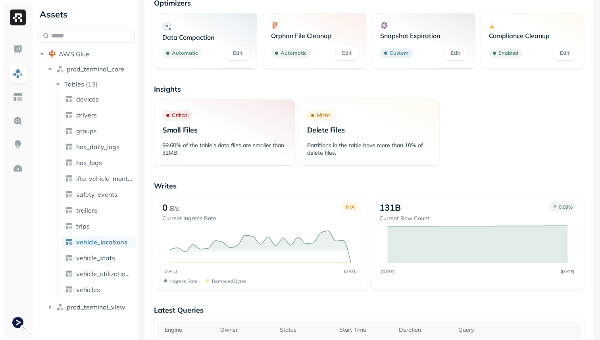
scroll to position [63, 0]
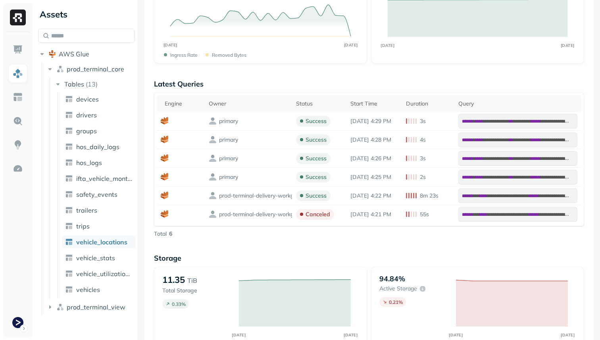
scroll to position [278, 0]
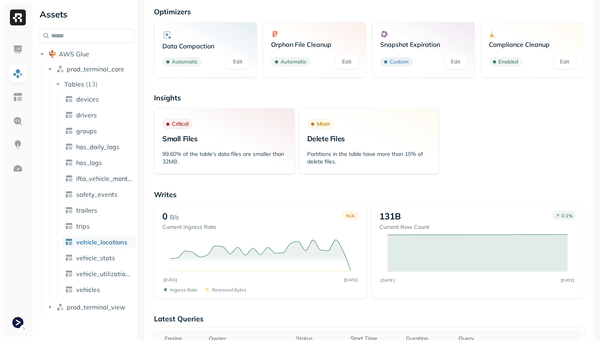
scroll to position [65, 0]
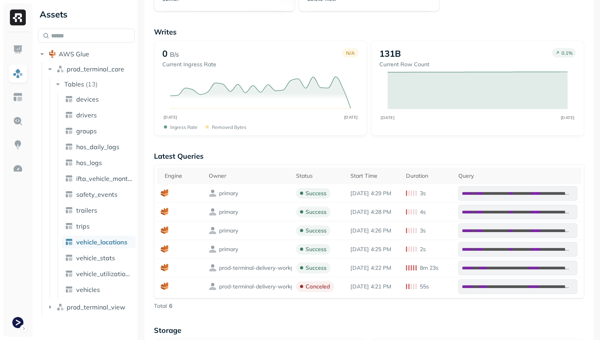
scroll to position [208, 0]
click at [265, 170] on th "Owner" at bounding box center [248, 175] width 87 height 17
click at [265, 171] on div "Owner" at bounding box center [248, 176] width 79 height 10
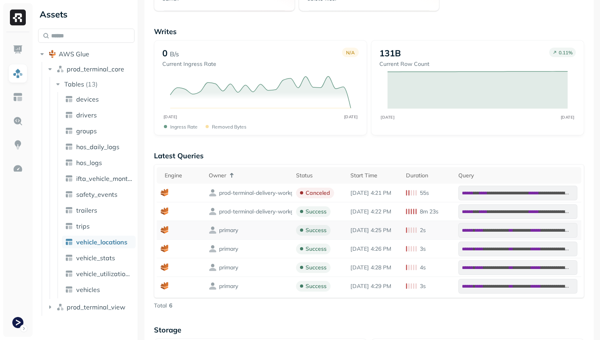
scroll to position [0, 0]
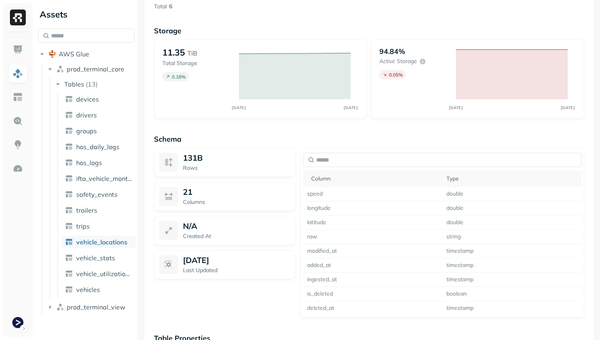
scroll to position [627, 0]
